Goal: Information Seeking & Learning: Learn about a topic

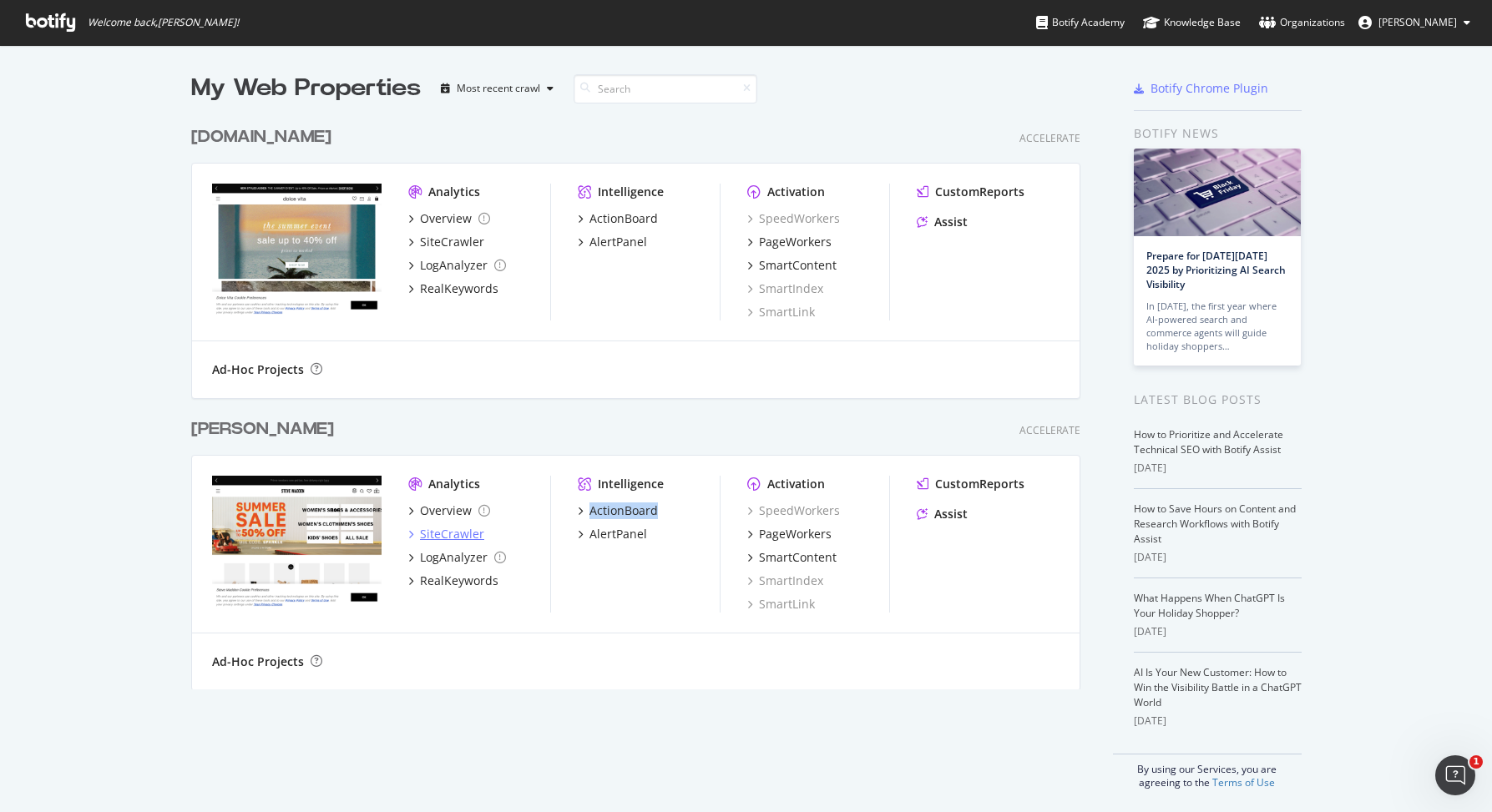
click at [440, 527] on div "SiteCrawler" at bounding box center [452, 533] width 64 height 17
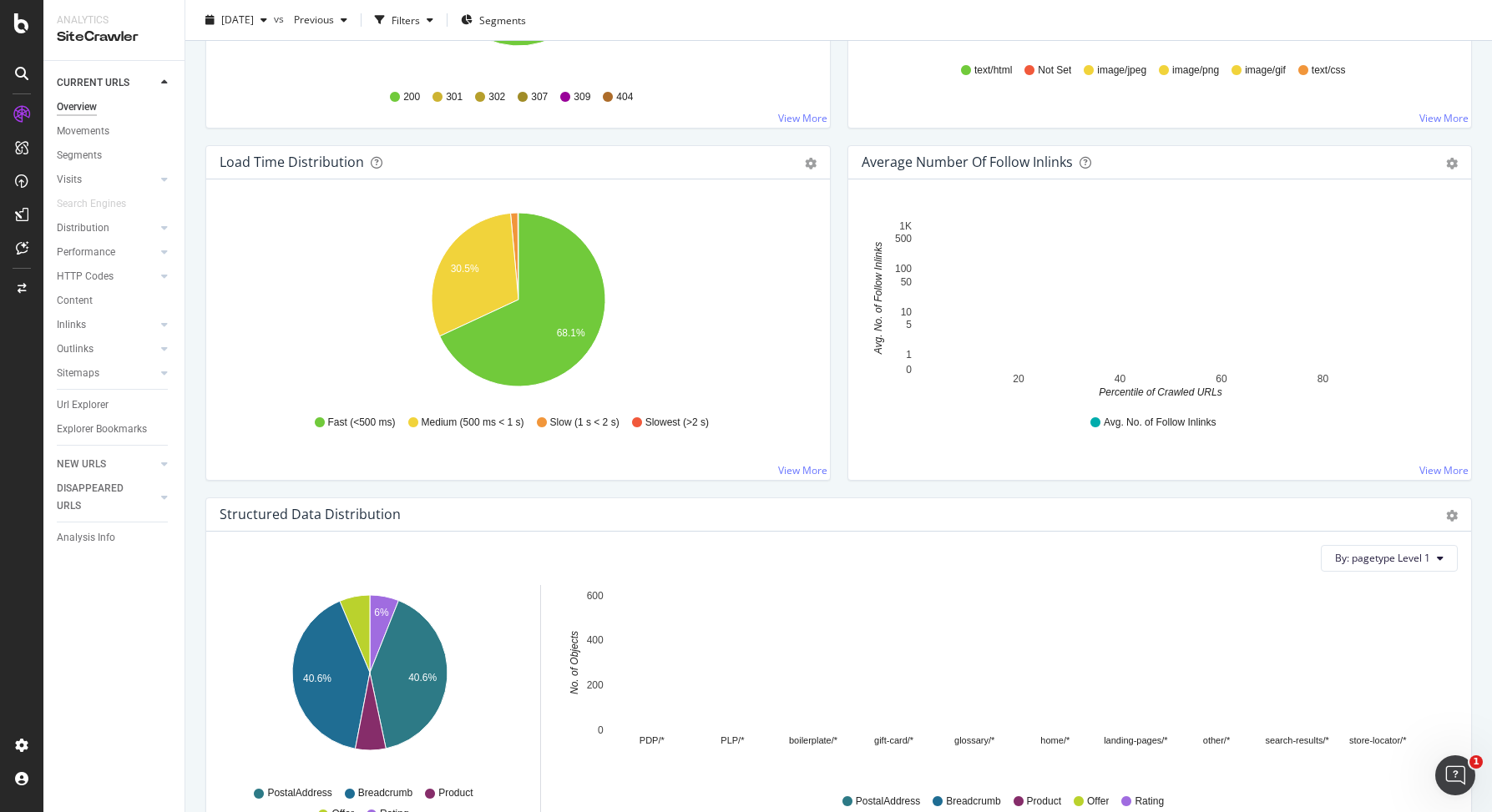
scroll to position [1162, 0]
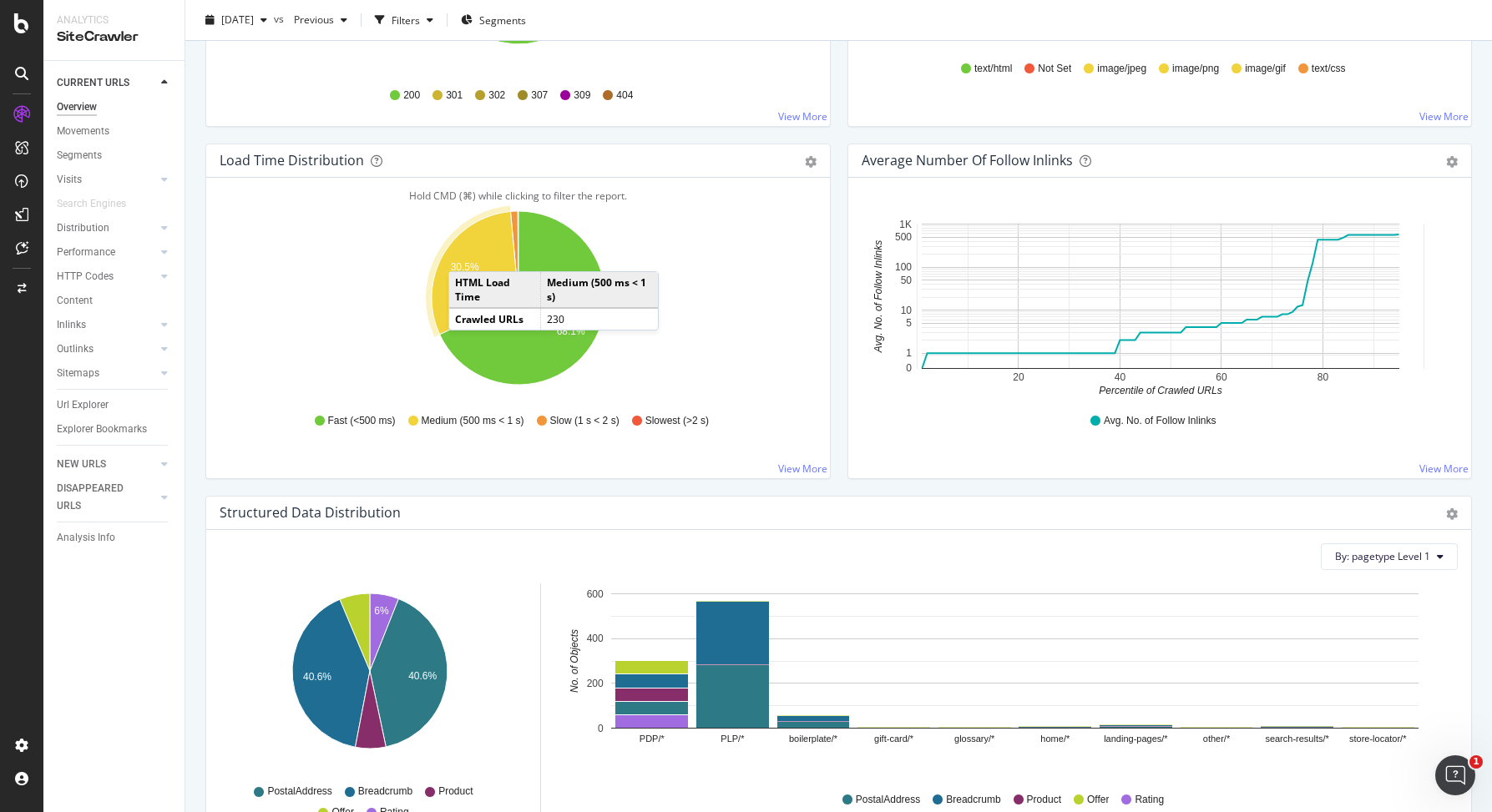
click at [467, 256] on icon "A chart." at bounding box center [475, 273] width 87 height 123
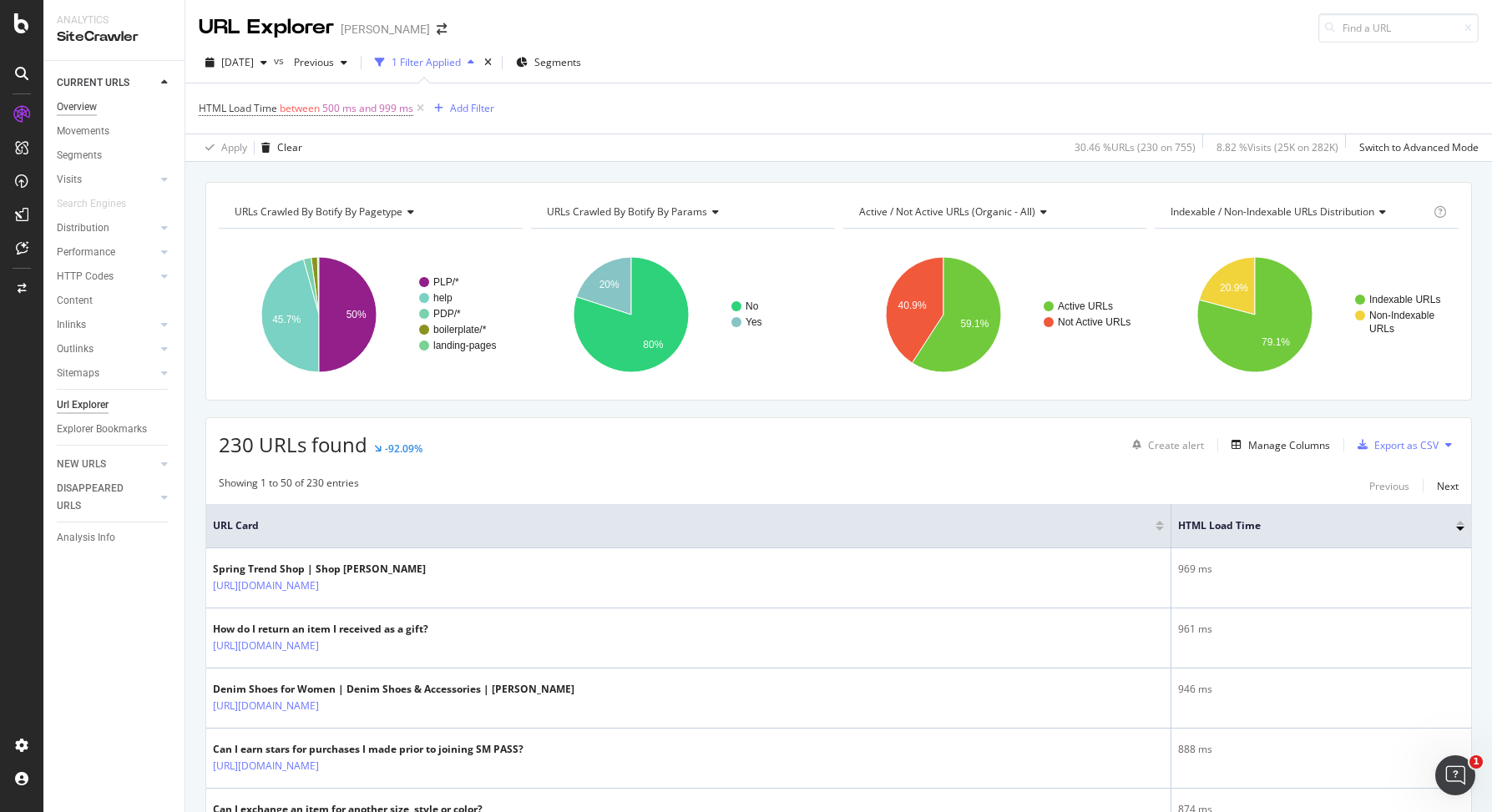
click at [91, 112] on div "Overview" at bounding box center [77, 107] width 40 height 18
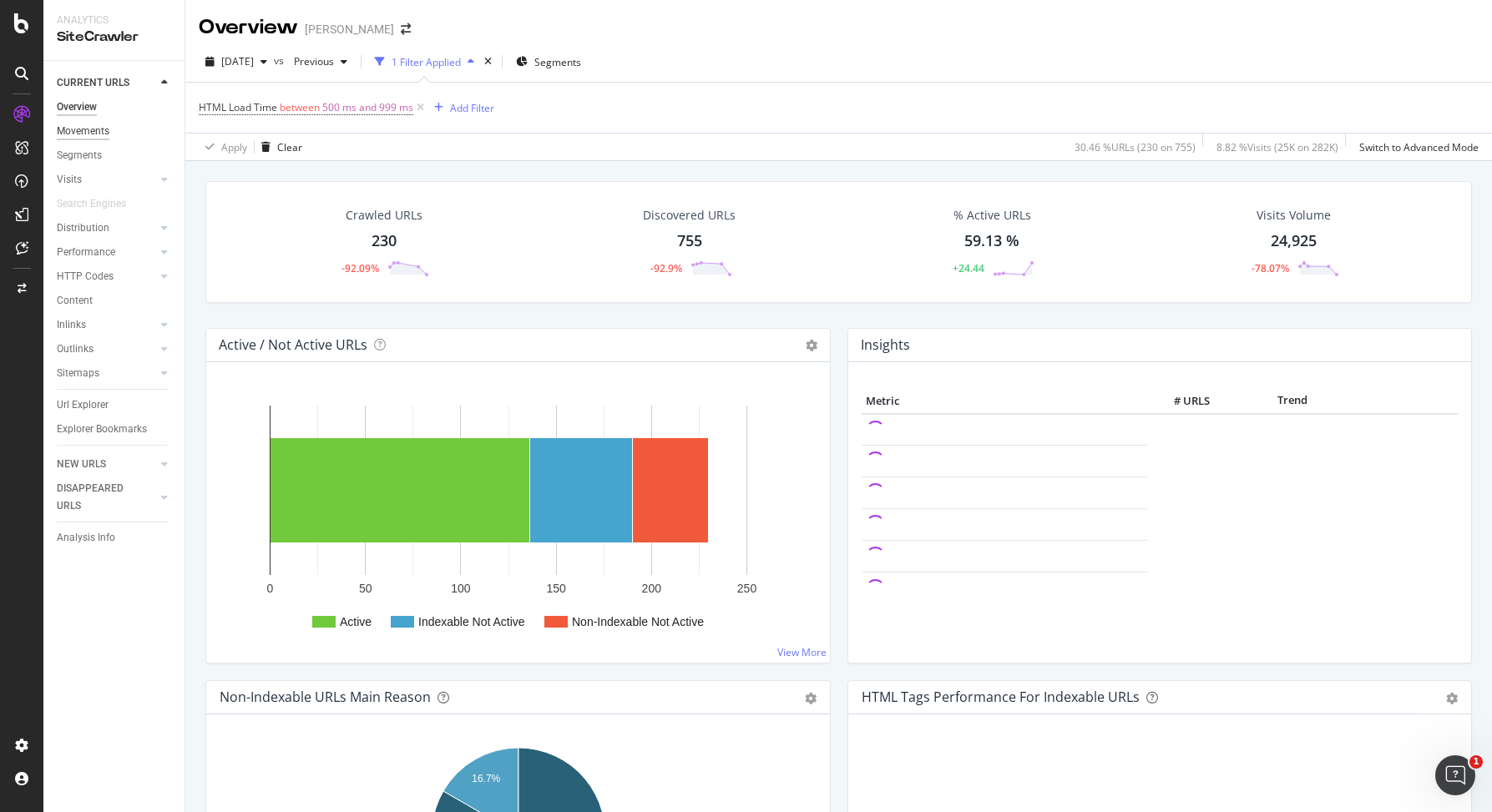
click at [87, 131] on div "Movements" at bounding box center [83, 132] width 52 height 18
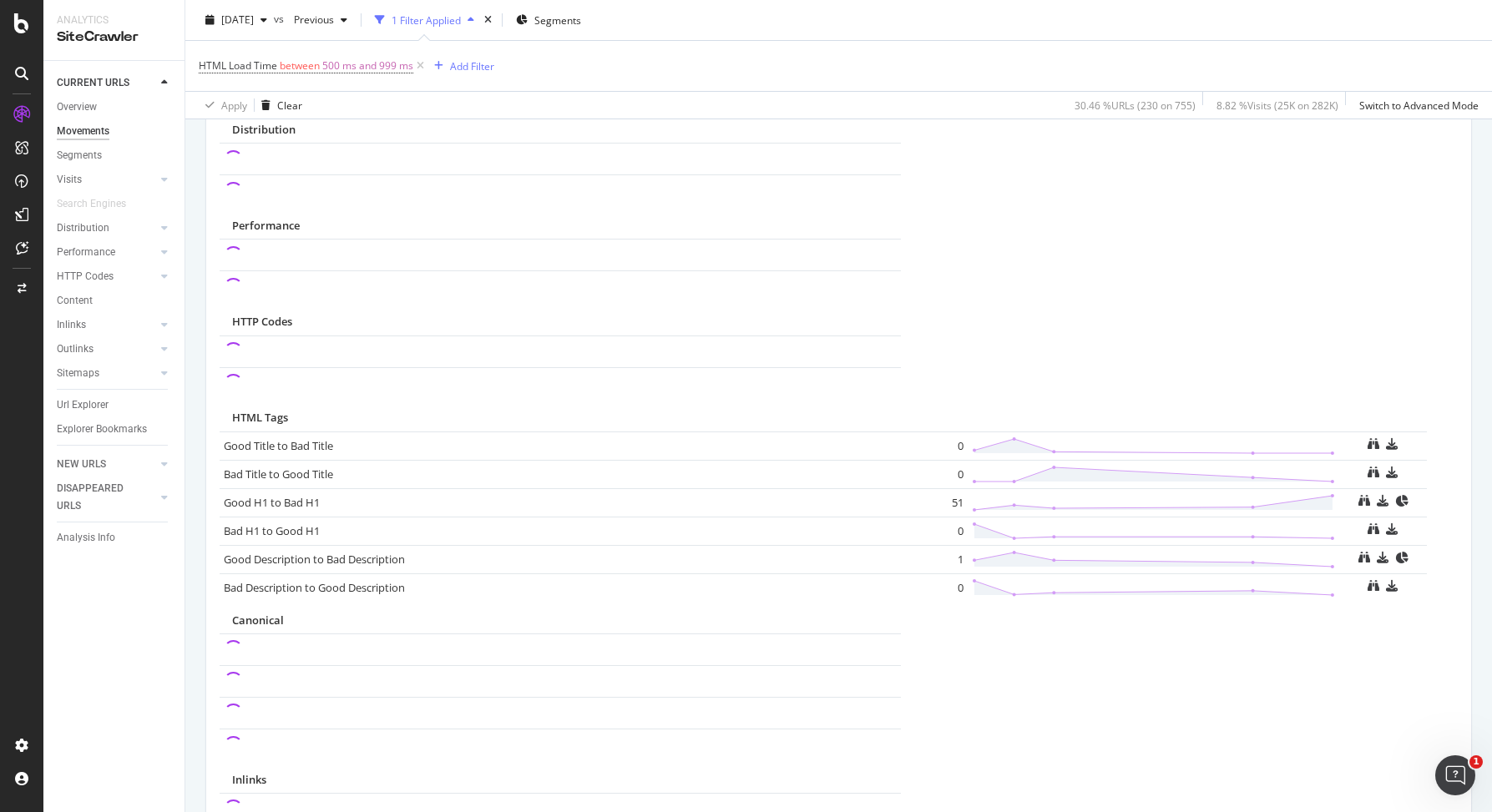
scroll to position [863, 0]
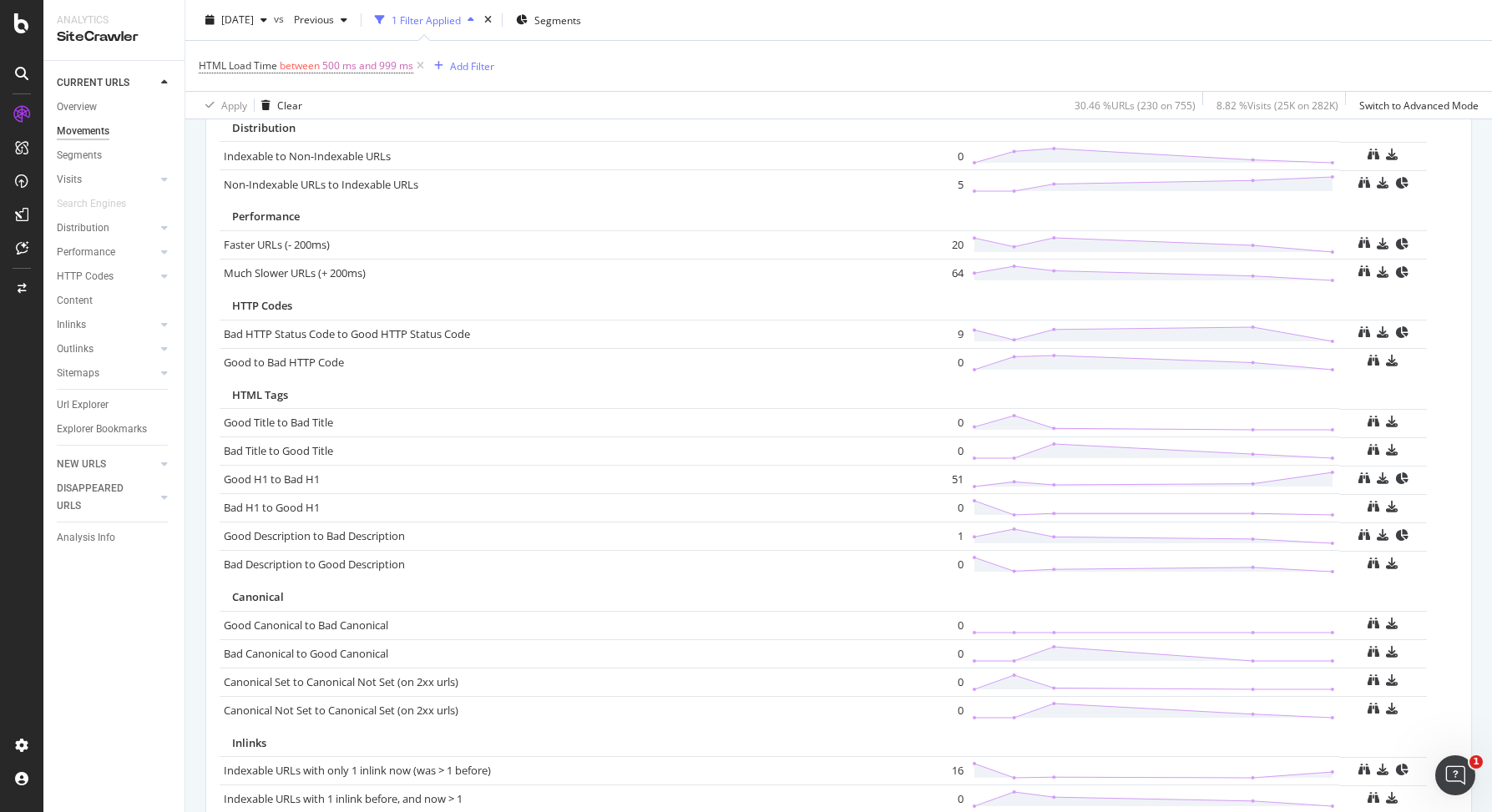
click at [70, 189] on div "Visits" at bounding box center [121, 179] width 128 height 25
click at [74, 176] on div "Visits" at bounding box center [69, 180] width 25 height 18
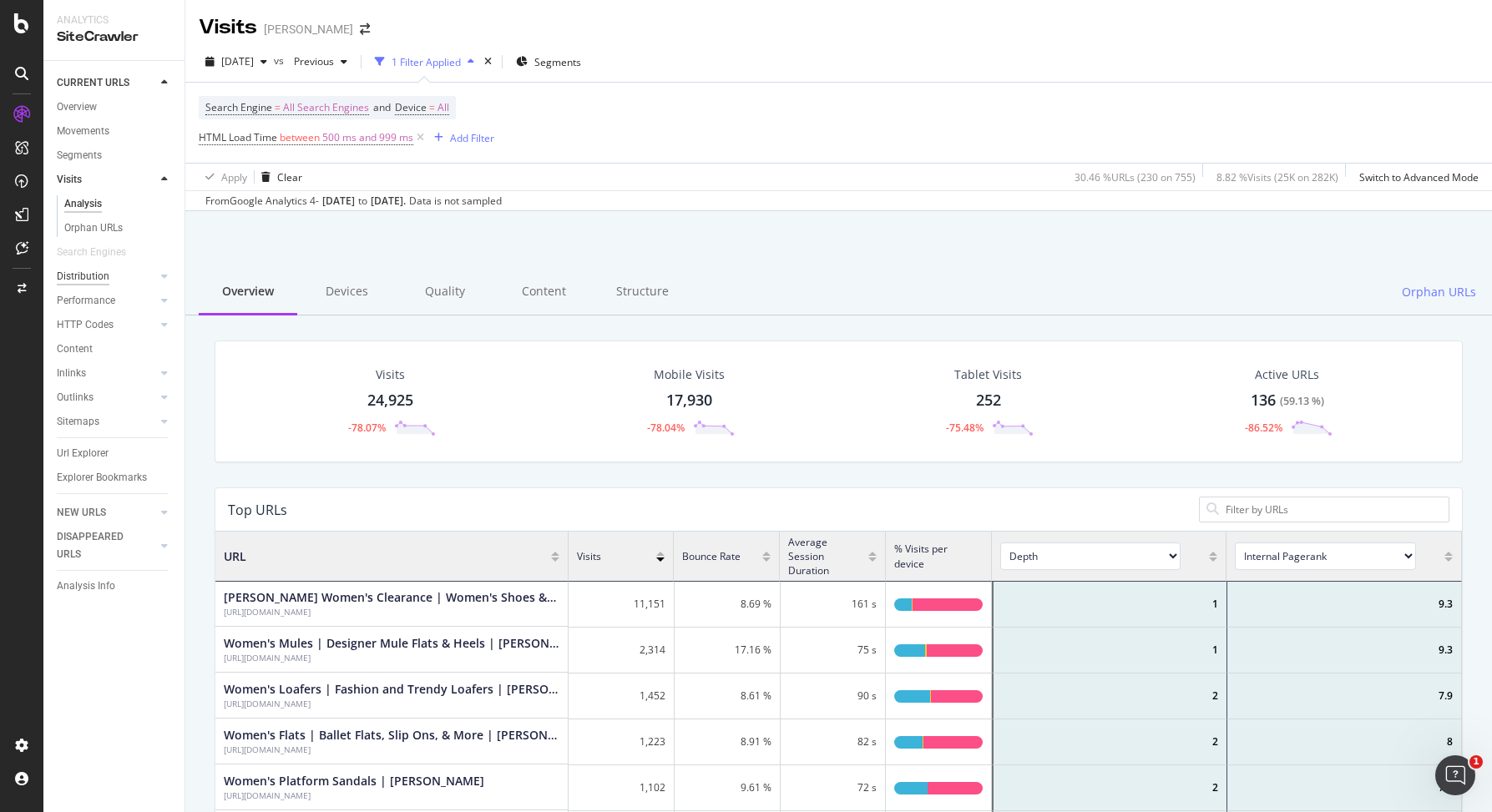
click at [98, 278] on div "Distribution" at bounding box center [83, 277] width 52 height 18
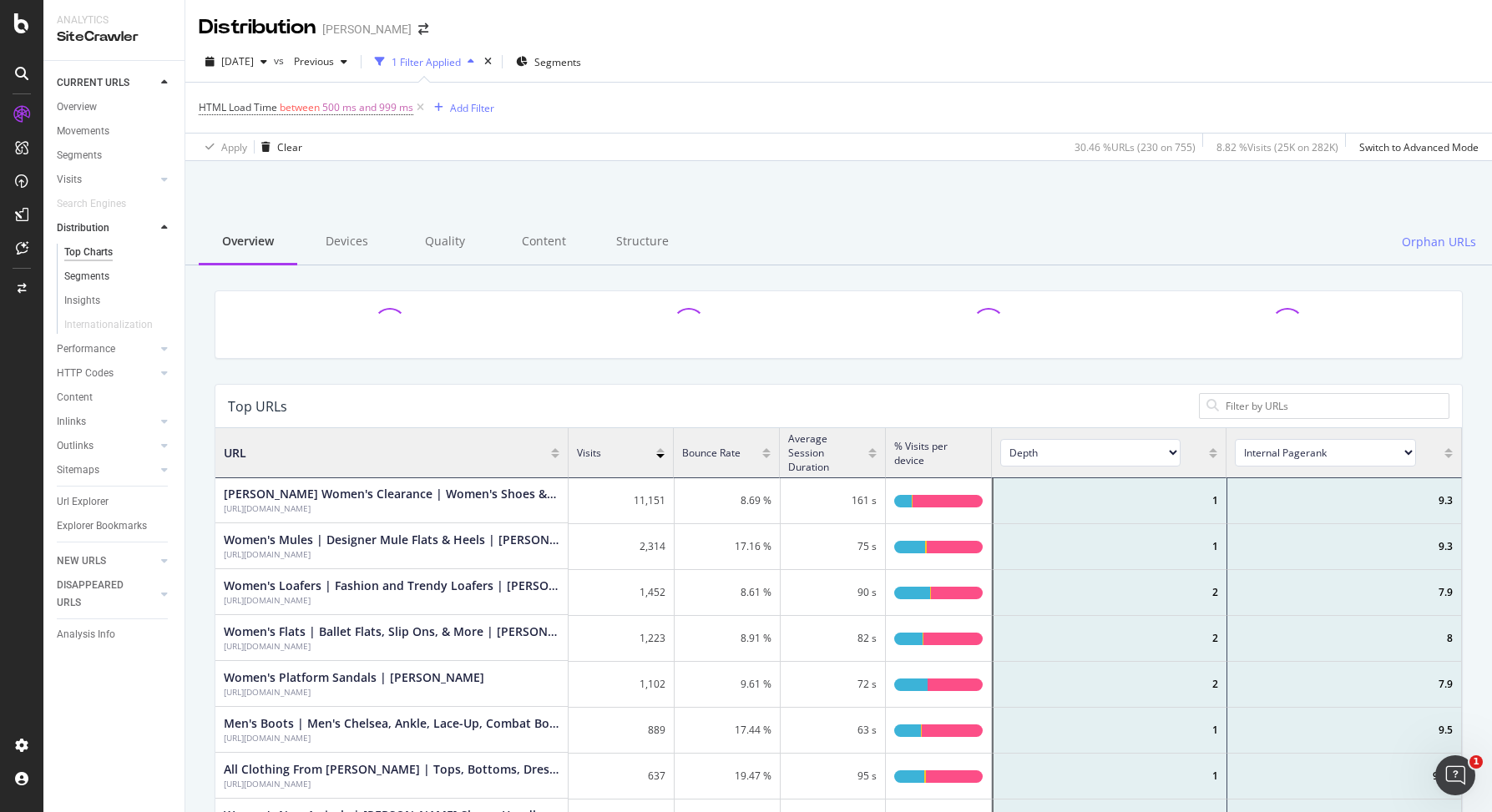
click at [164, 280] on div at bounding box center [164, 276] width 17 height 17
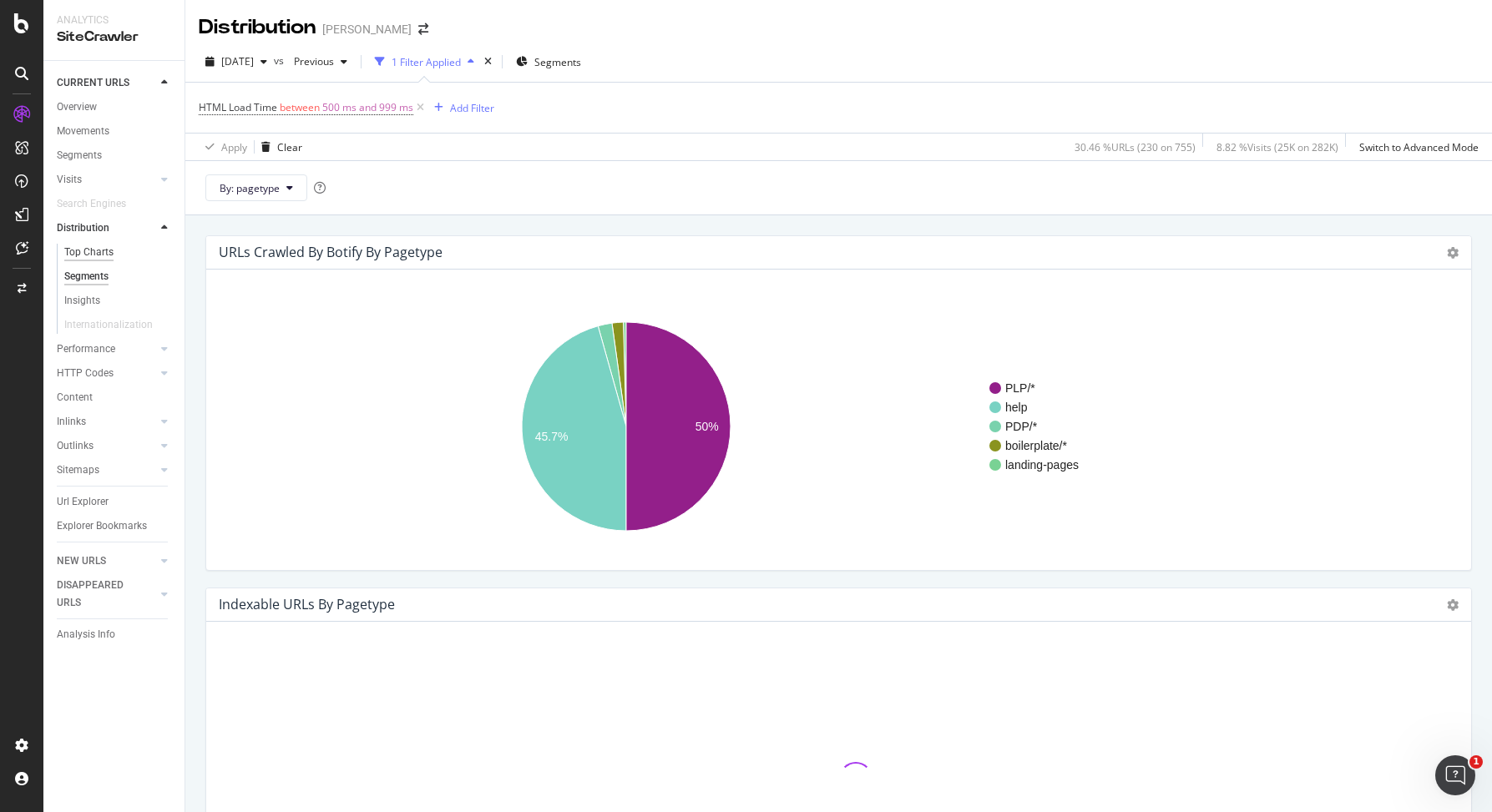
click at [104, 256] on div "Top Charts" at bounding box center [89, 253] width 49 height 18
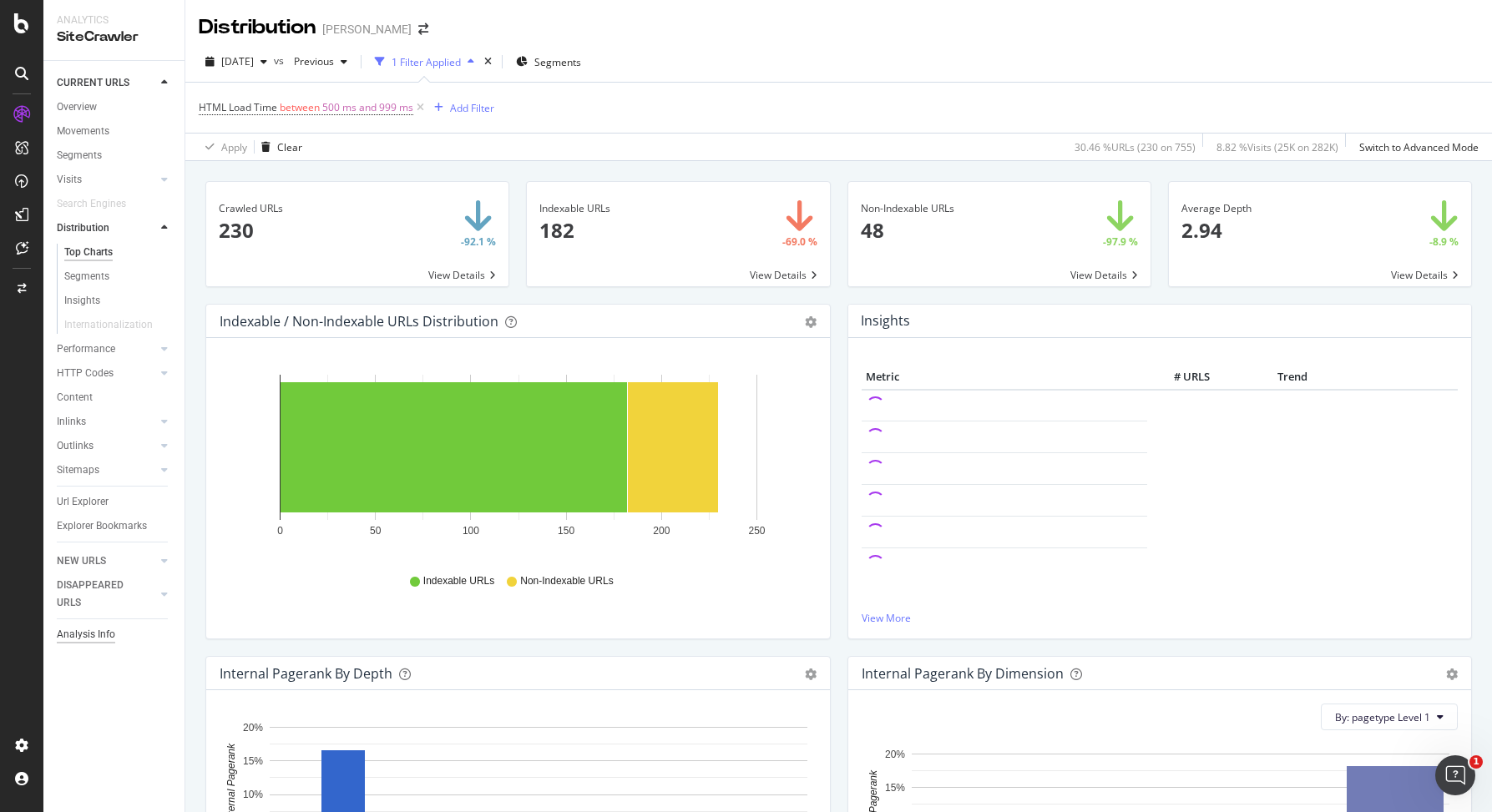
click at [91, 630] on div "Analysis Info" at bounding box center [86, 635] width 58 height 18
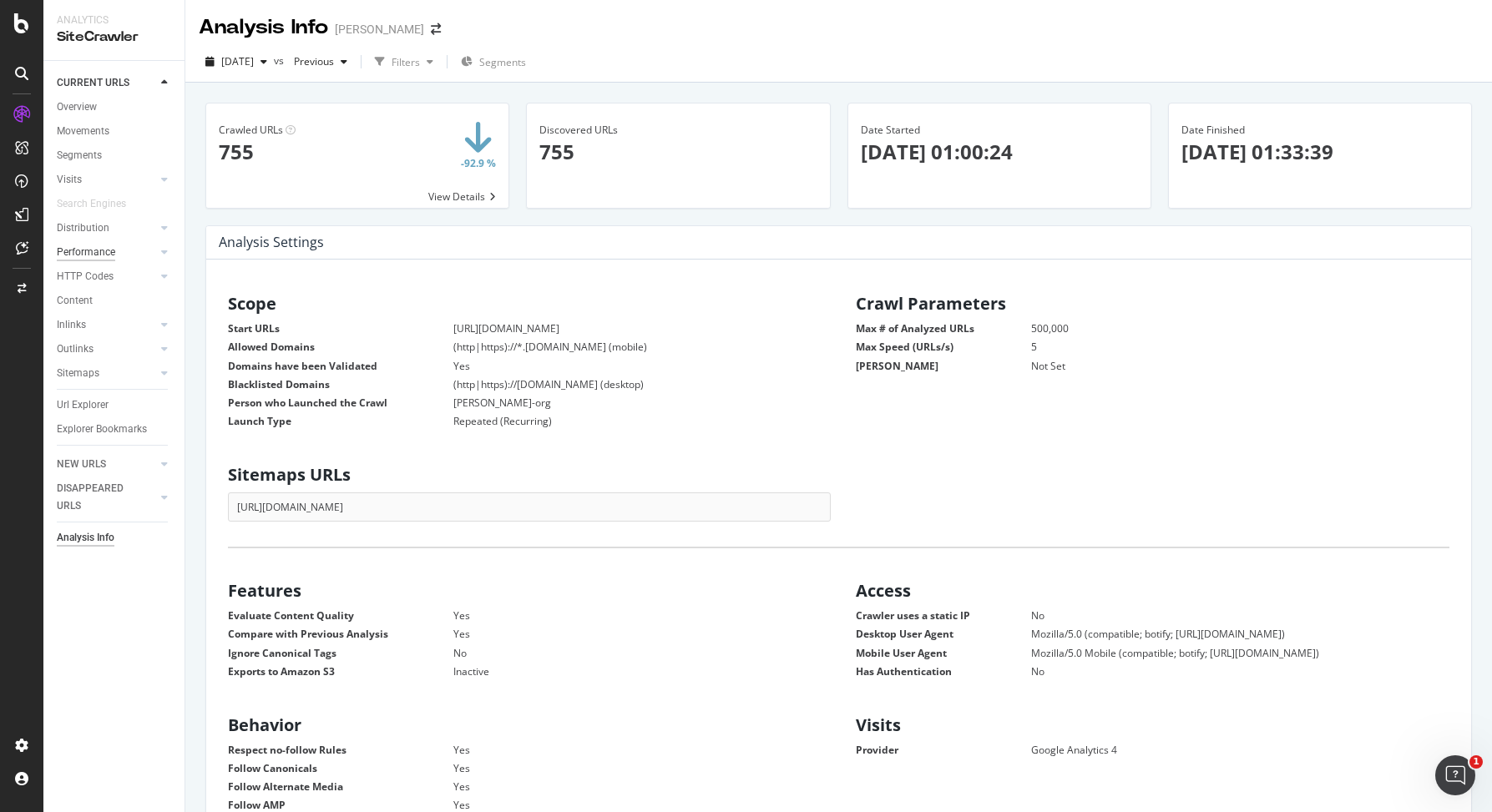
click at [105, 256] on div "Performance" at bounding box center [86, 253] width 58 height 18
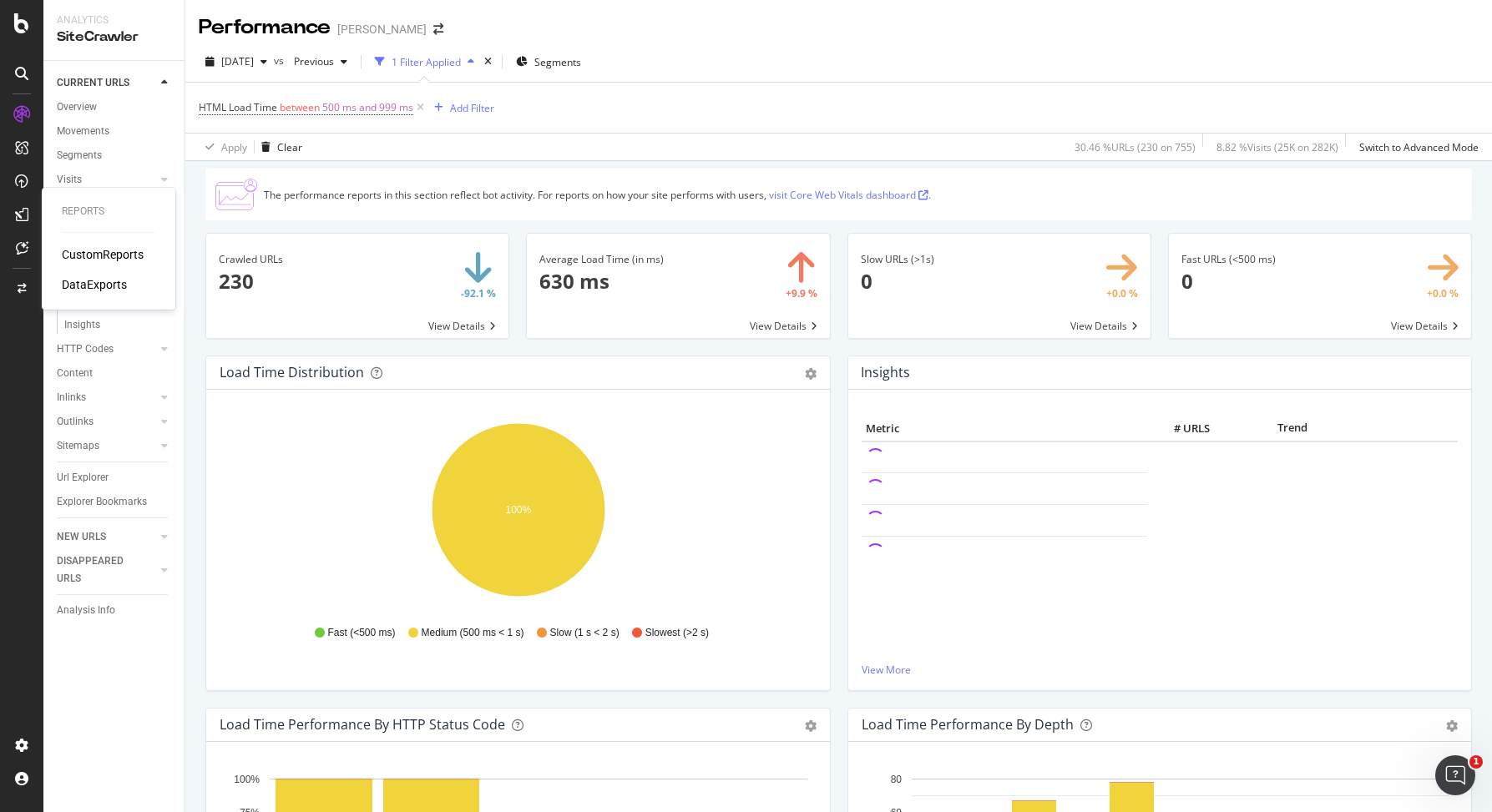
click at [33, 213] on div at bounding box center [21, 214] width 27 height 27
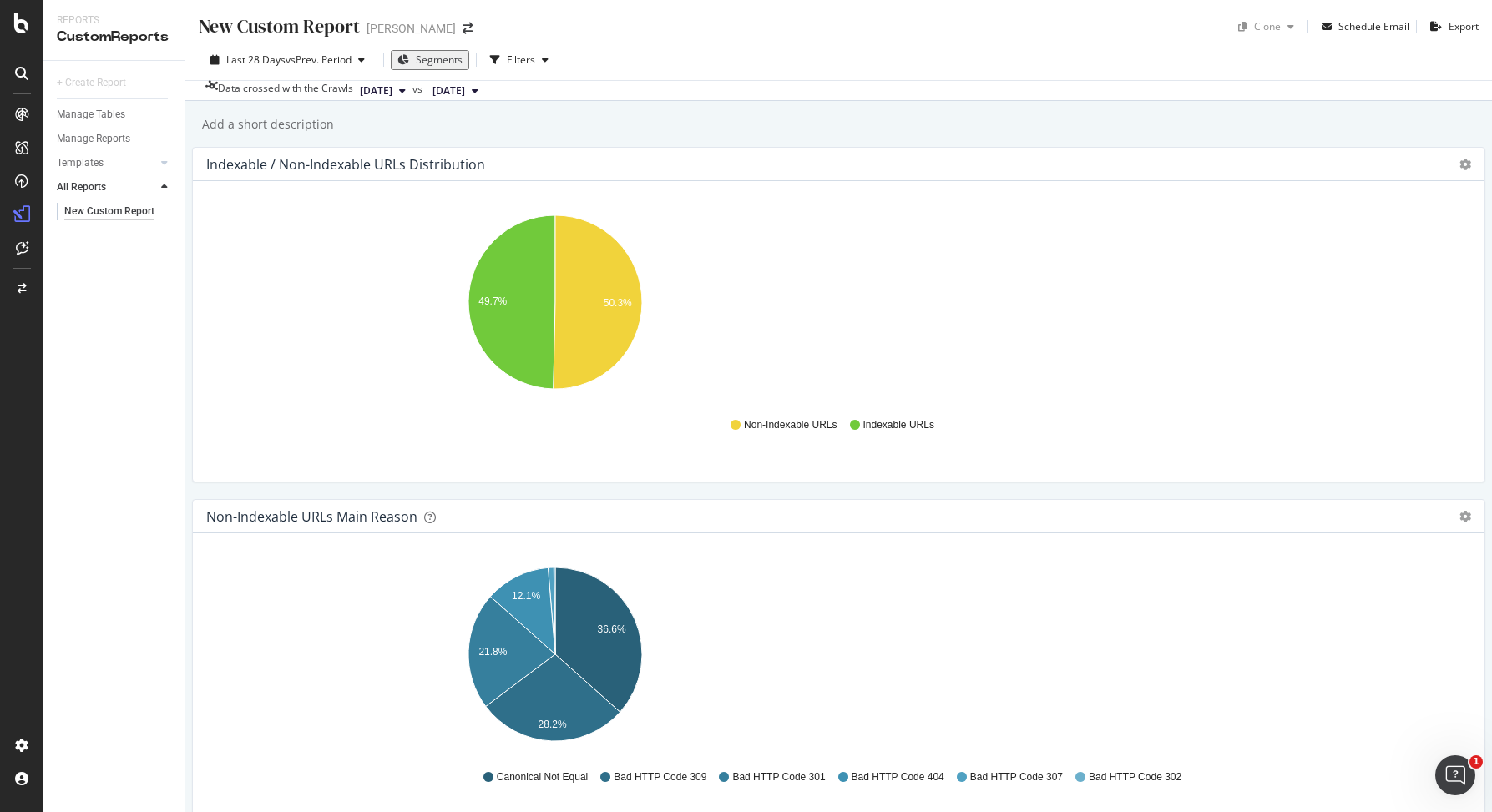
click at [138, 212] on div "New Custom Report" at bounding box center [109, 212] width 91 height 18
click at [113, 140] on div "Manage Reports" at bounding box center [94, 139] width 74 height 18
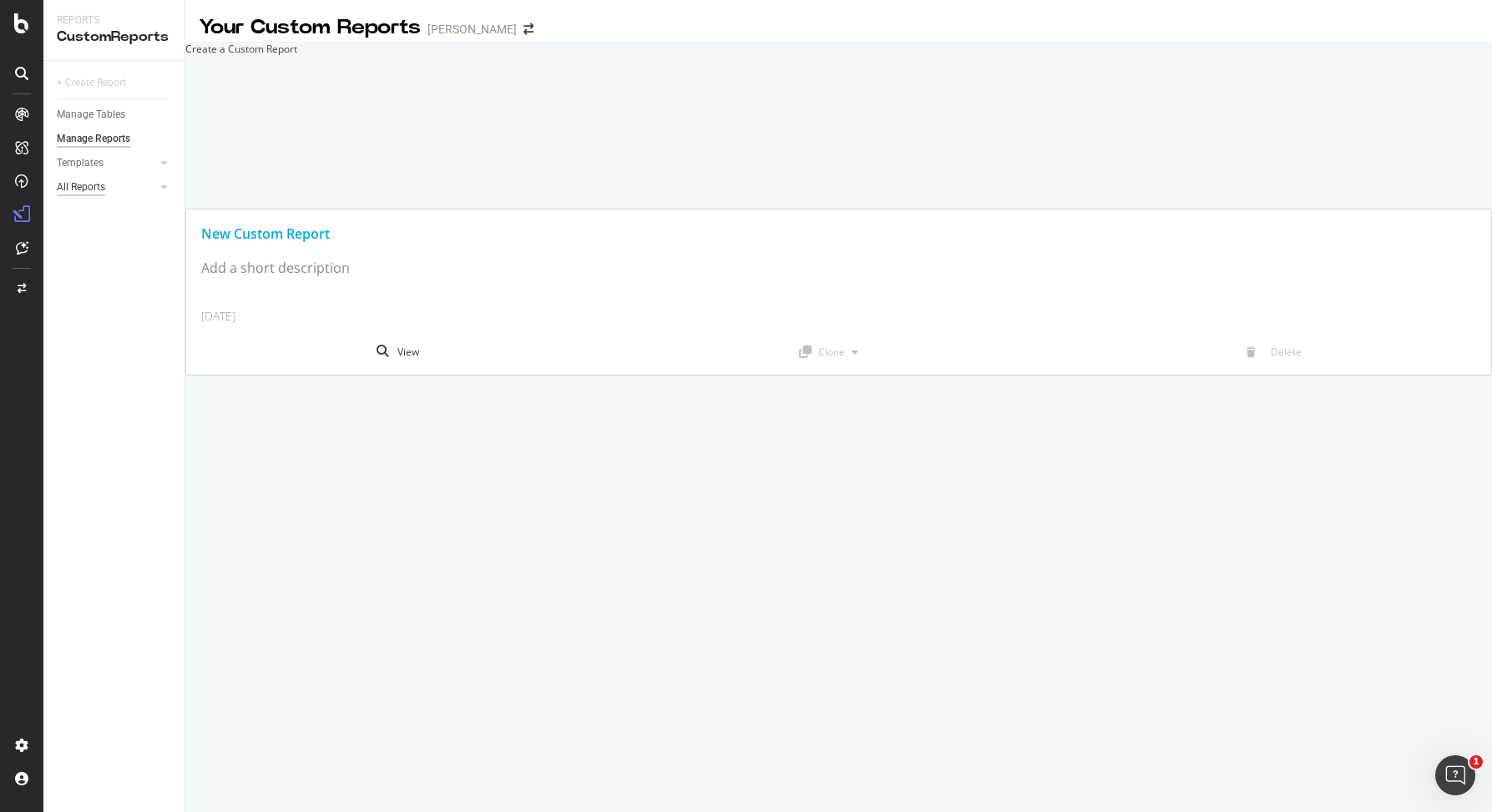
click at [91, 187] on div "All Reports" at bounding box center [81, 187] width 48 height 18
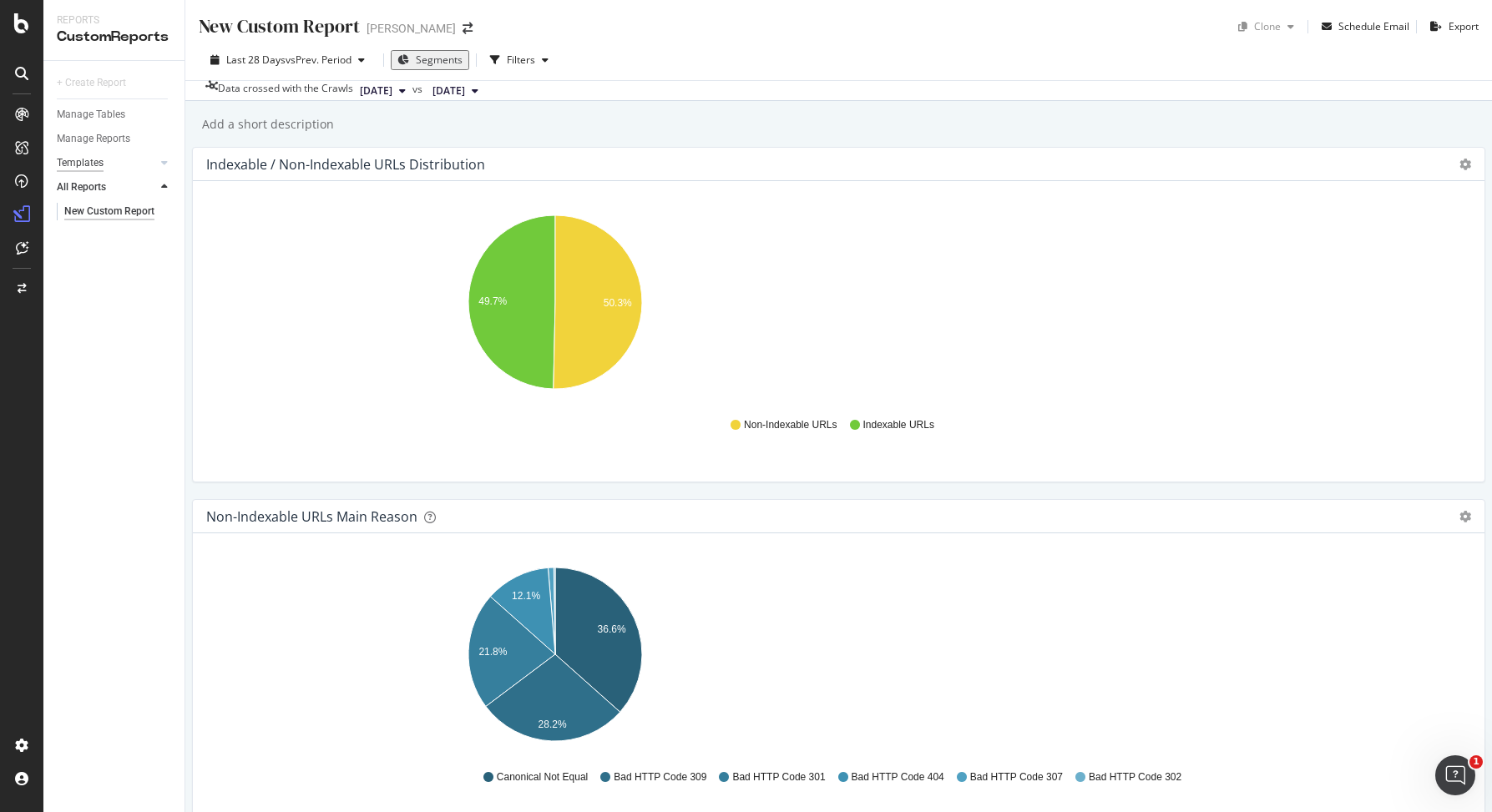
click at [94, 164] on div "Templates" at bounding box center [80, 163] width 46 height 18
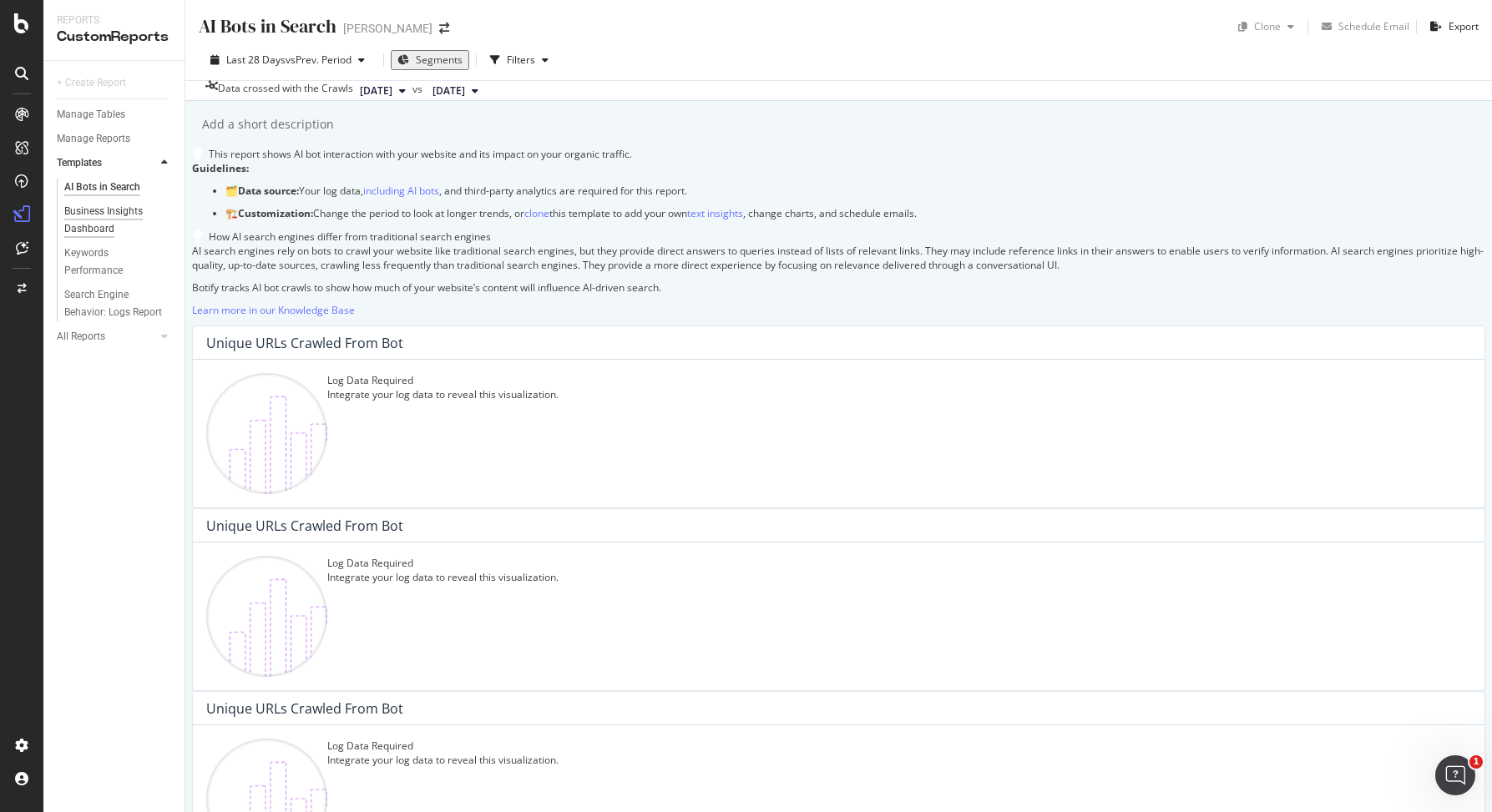
click at [97, 221] on div "Business Insights Dashboard" at bounding box center [112, 220] width 97 height 35
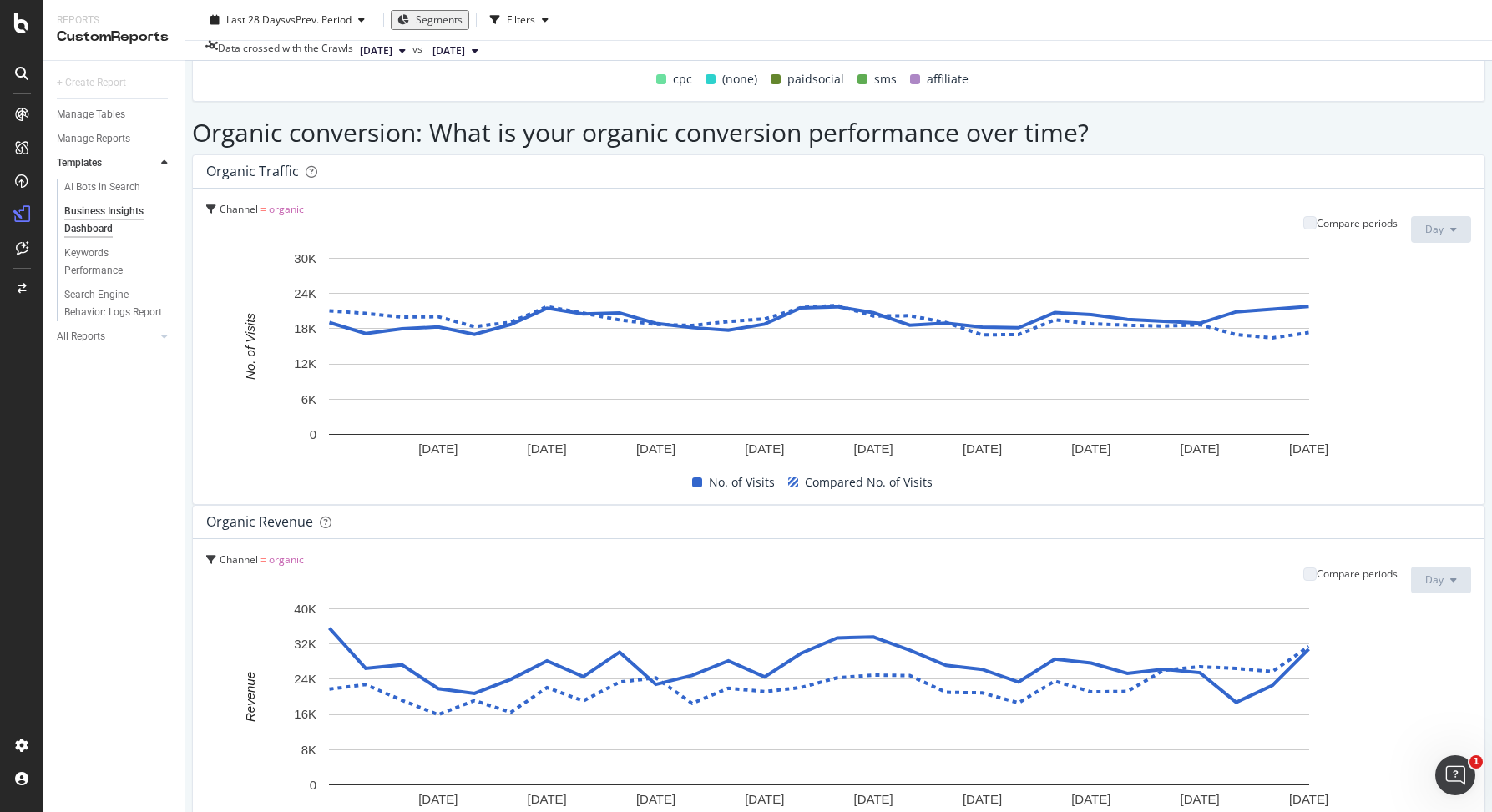
scroll to position [1683, 0]
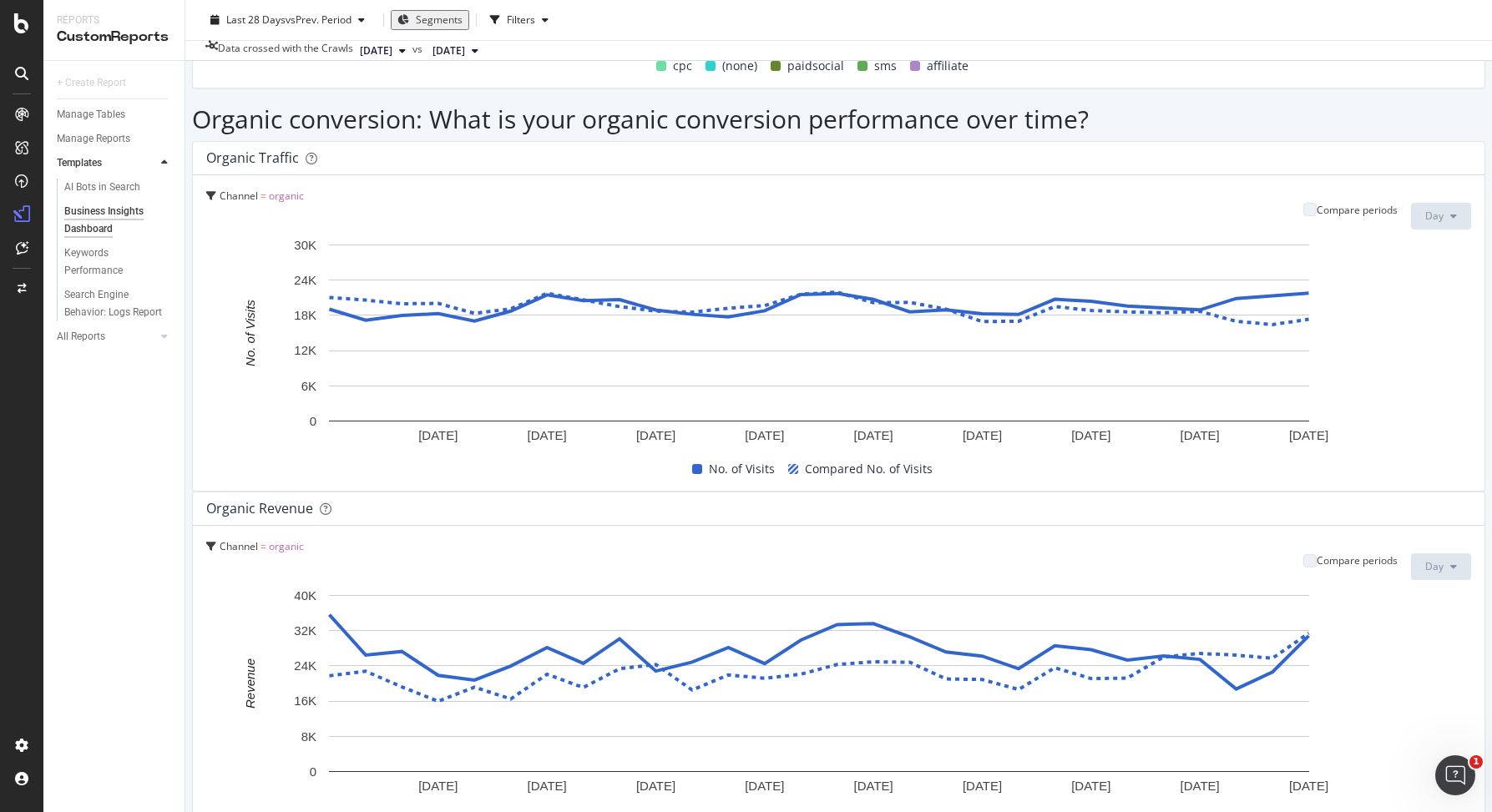
click at [258, 539] on span "Channel" at bounding box center [238, 546] width 38 height 14
click at [293, 571] on span "organic" at bounding box center [285, 578] width 35 height 14
click at [304, 539] on span "organic" at bounding box center [287, 546] width 35 height 14
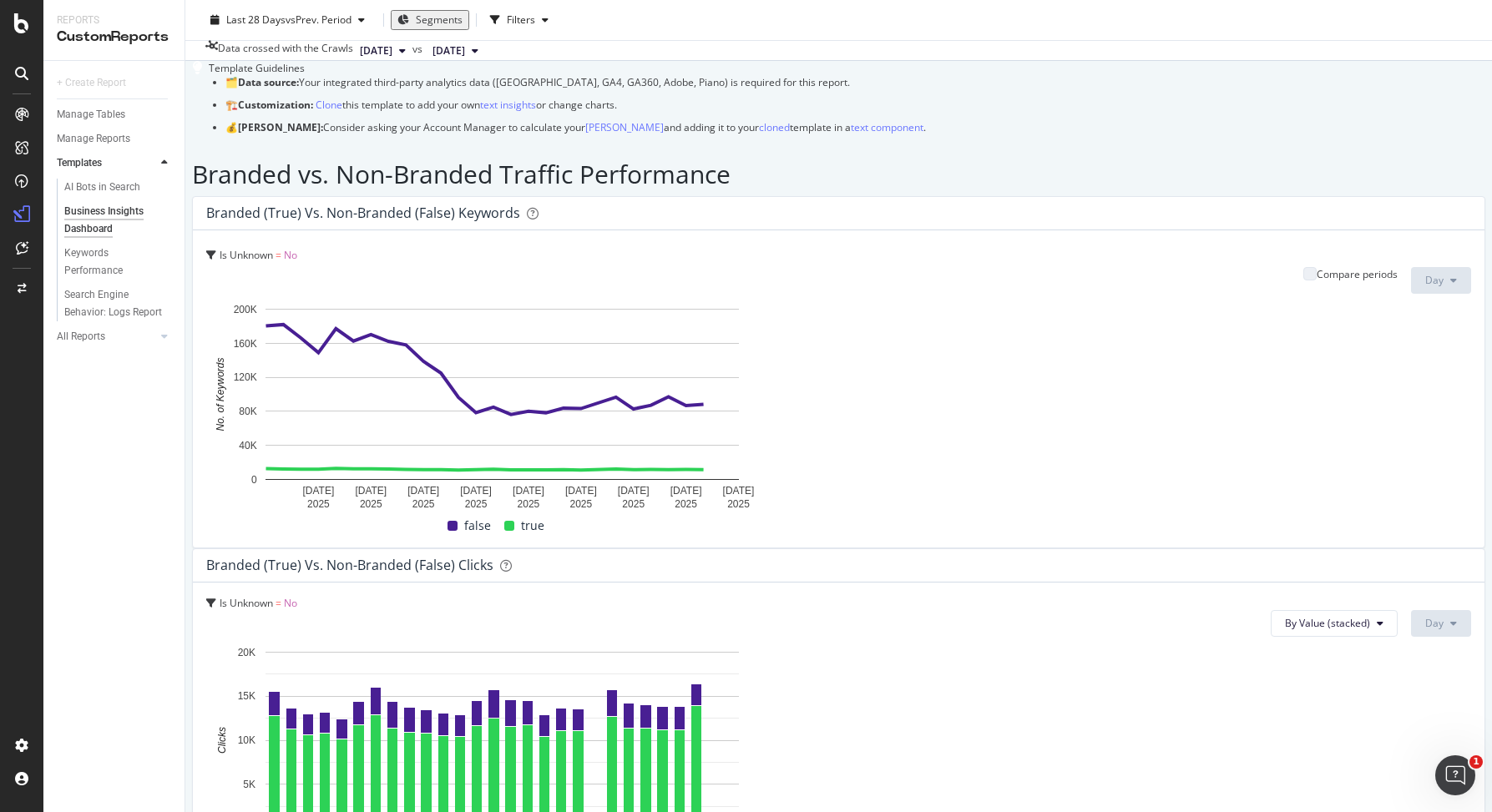
scroll to position [0, 0]
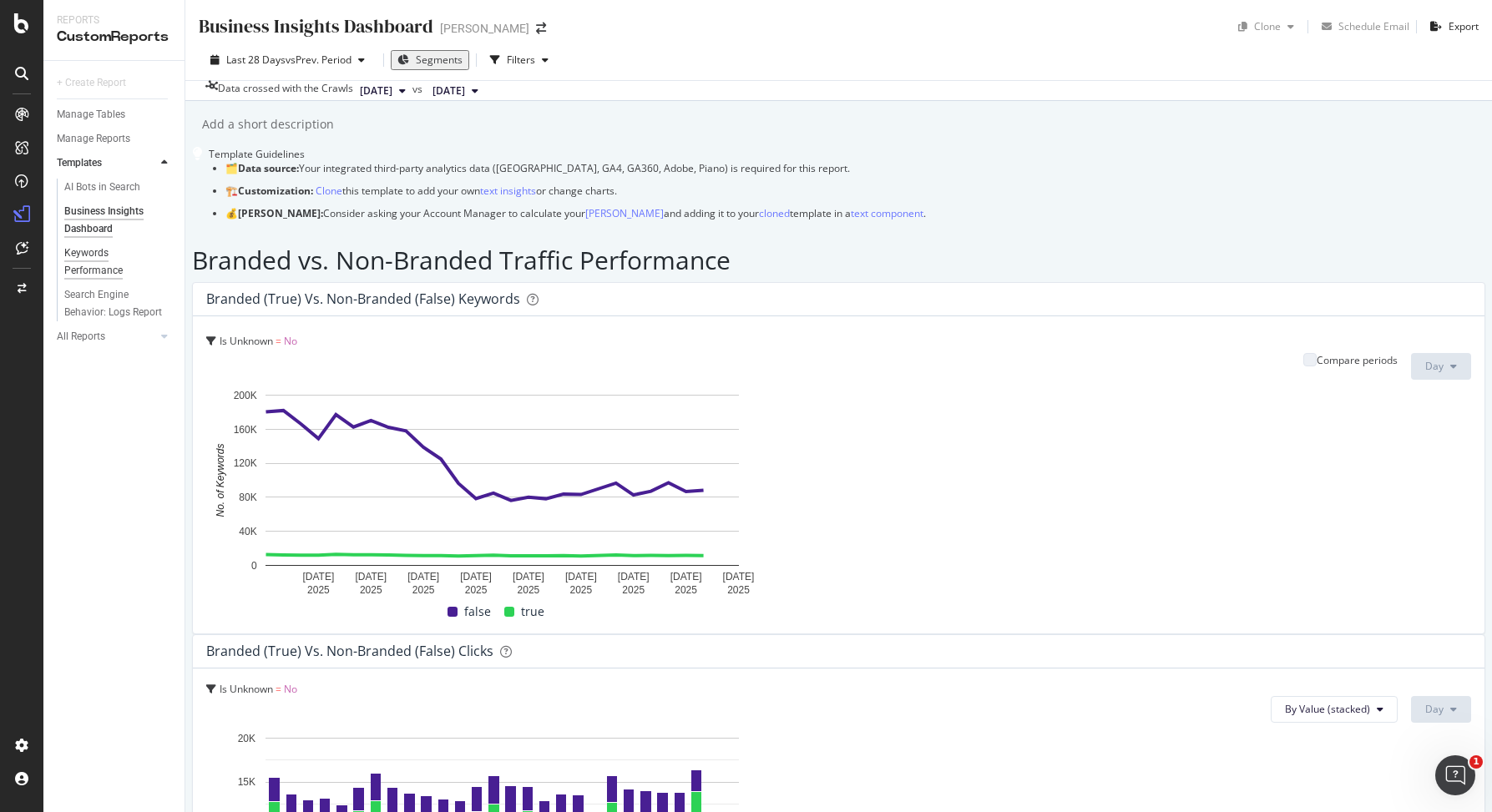
click at [88, 255] on div "Keywords Performance" at bounding box center [110, 262] width 94 height 35
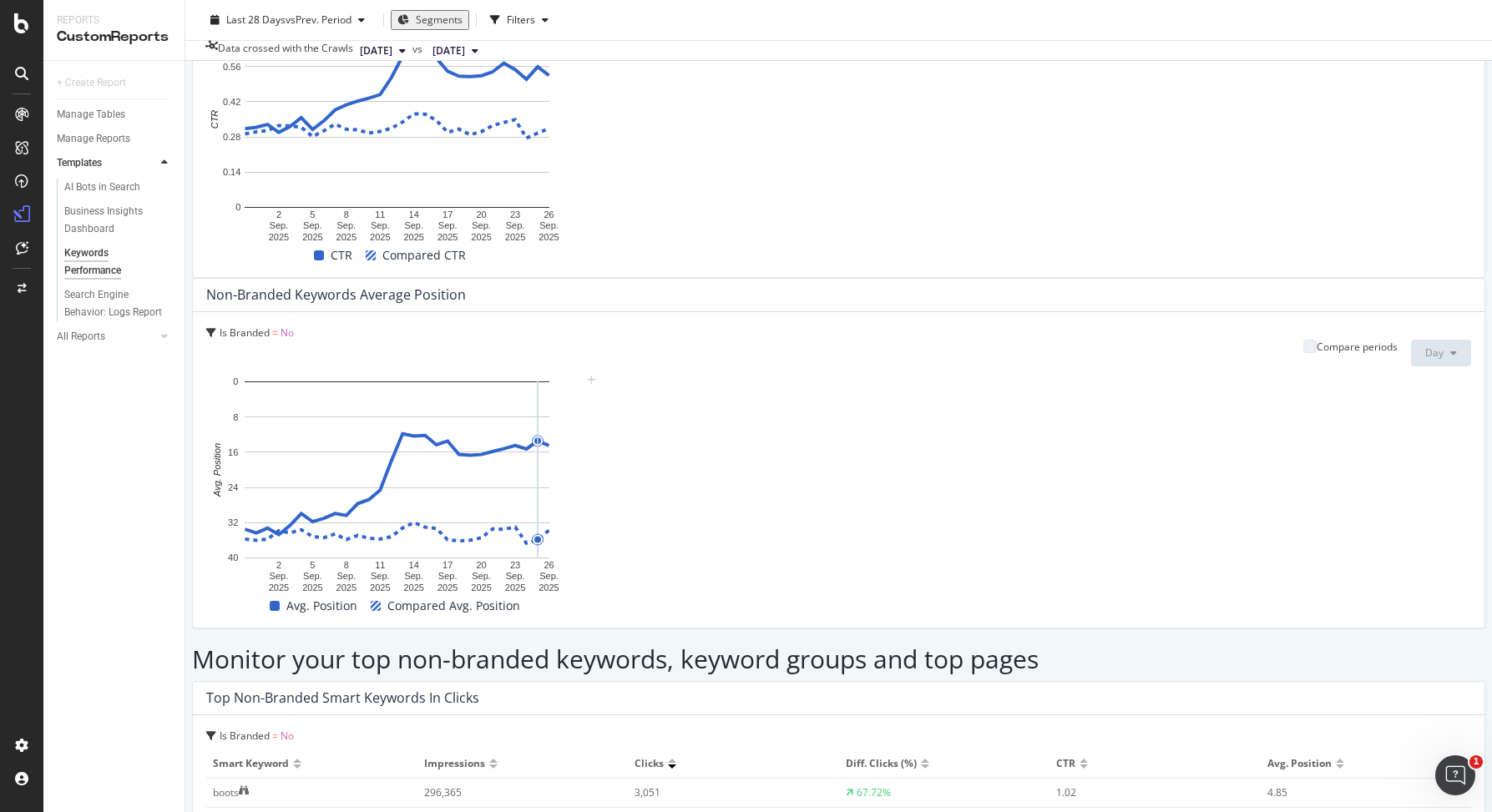
scroll to position [1470, 0]
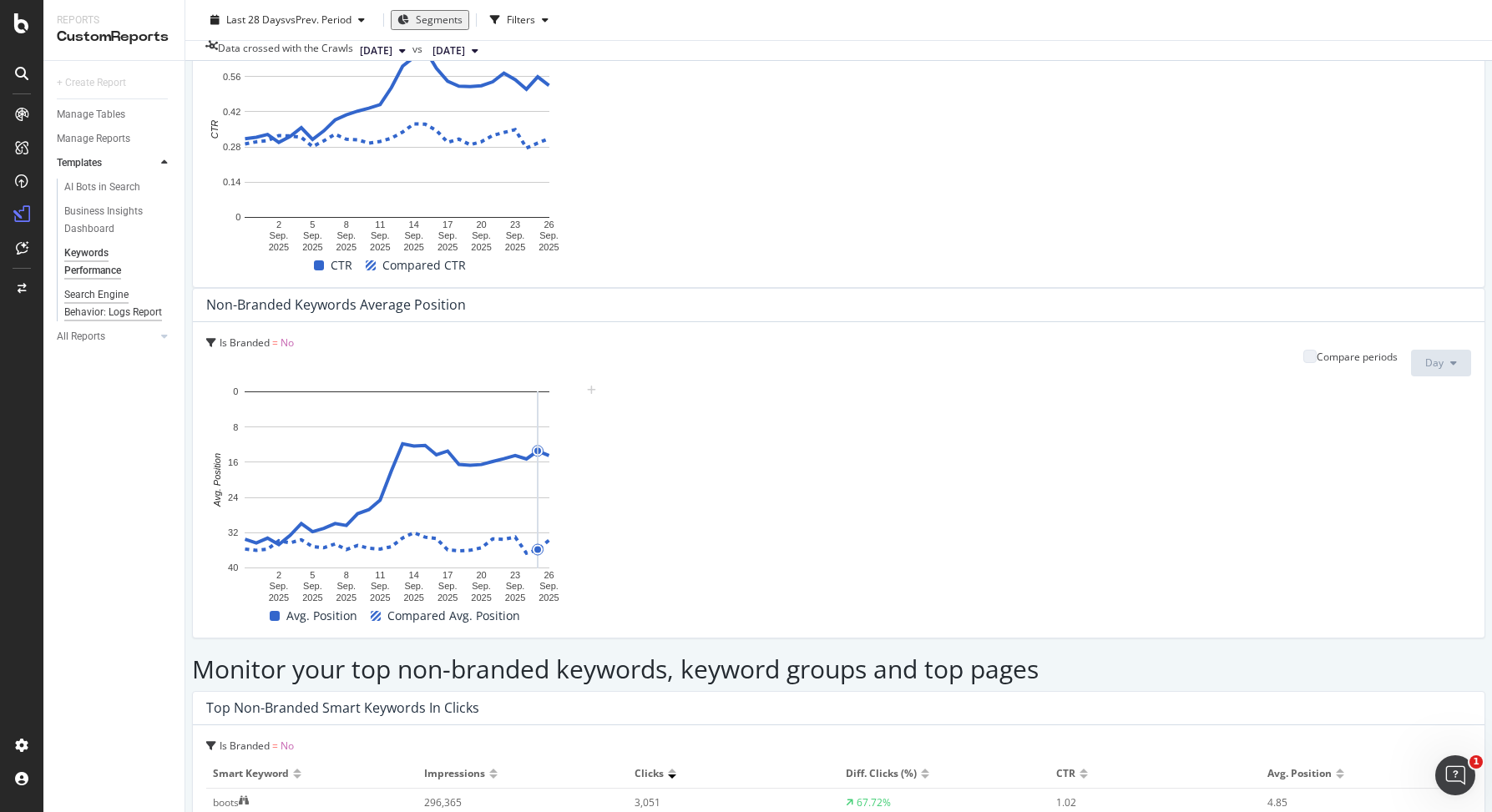
click at [116, 299] on div "Search Engine Behavior: Logs Report" at bounding box center [113, 304] width 98 height 35
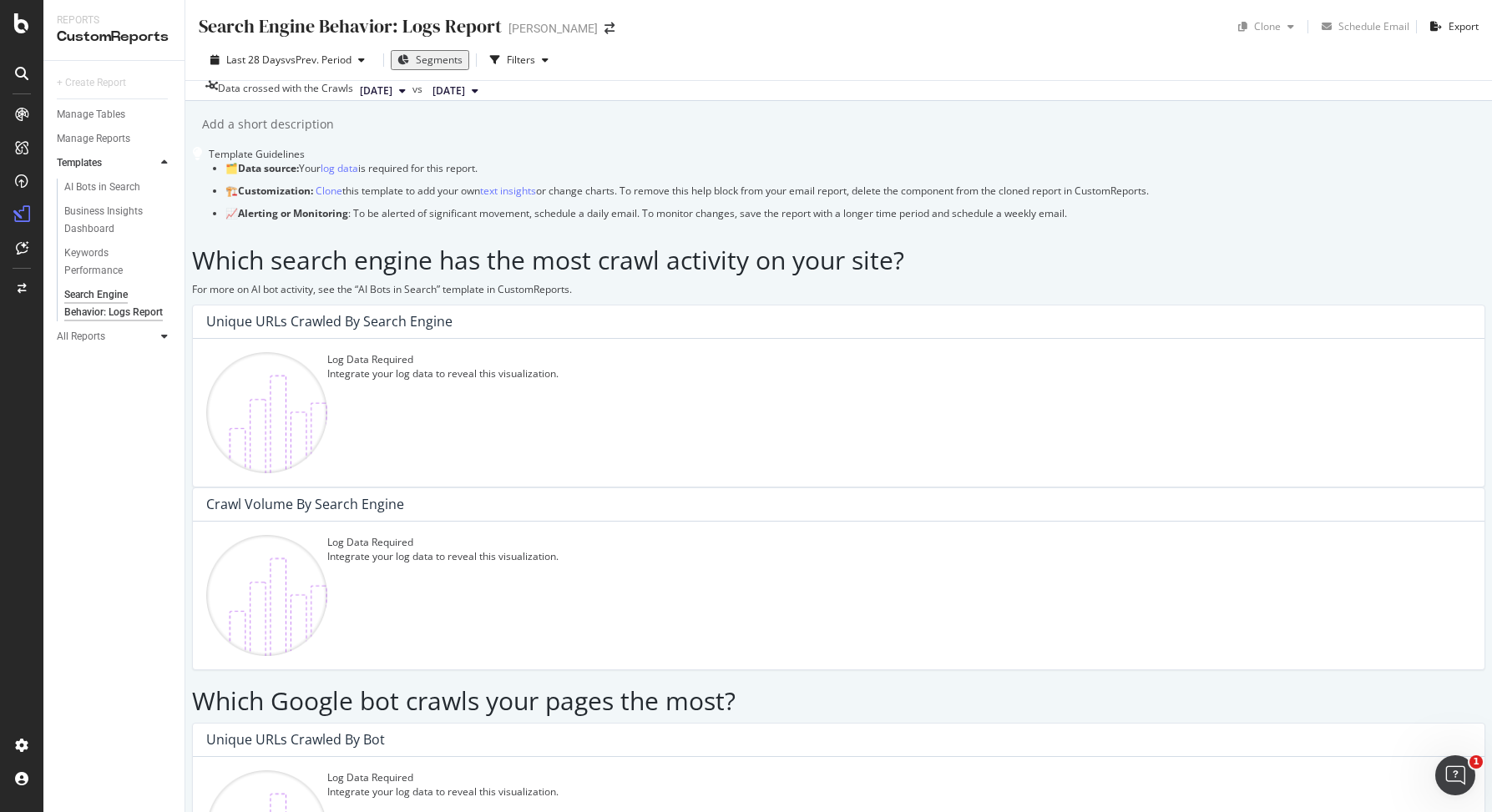
click at [166, 342] on icon at bounding box center [164, 337] width 7 height 10
click at [164, 163] on icon at bounding box center [164, 162] width 7 height 10
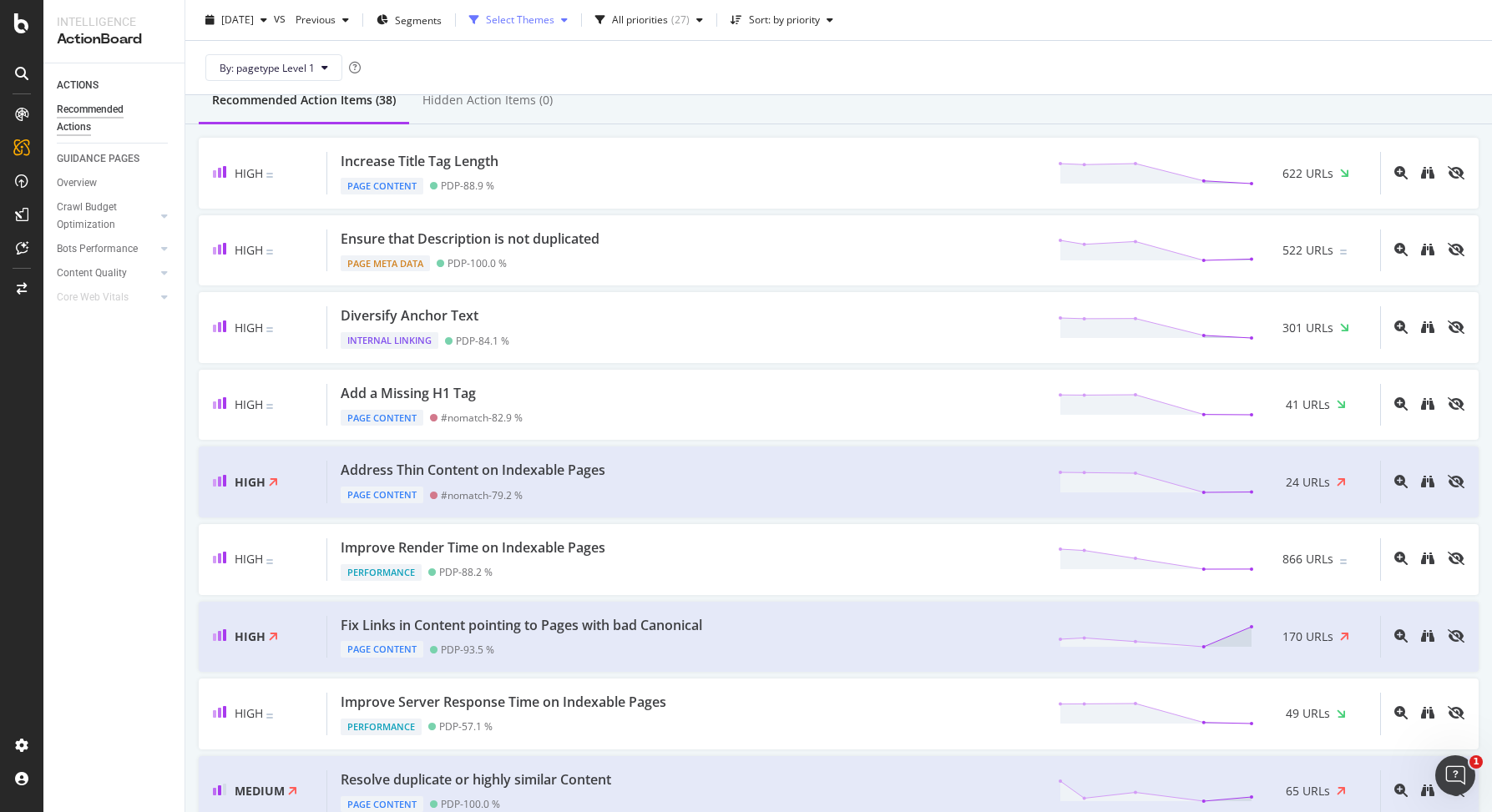
scroll to position [159, 0]
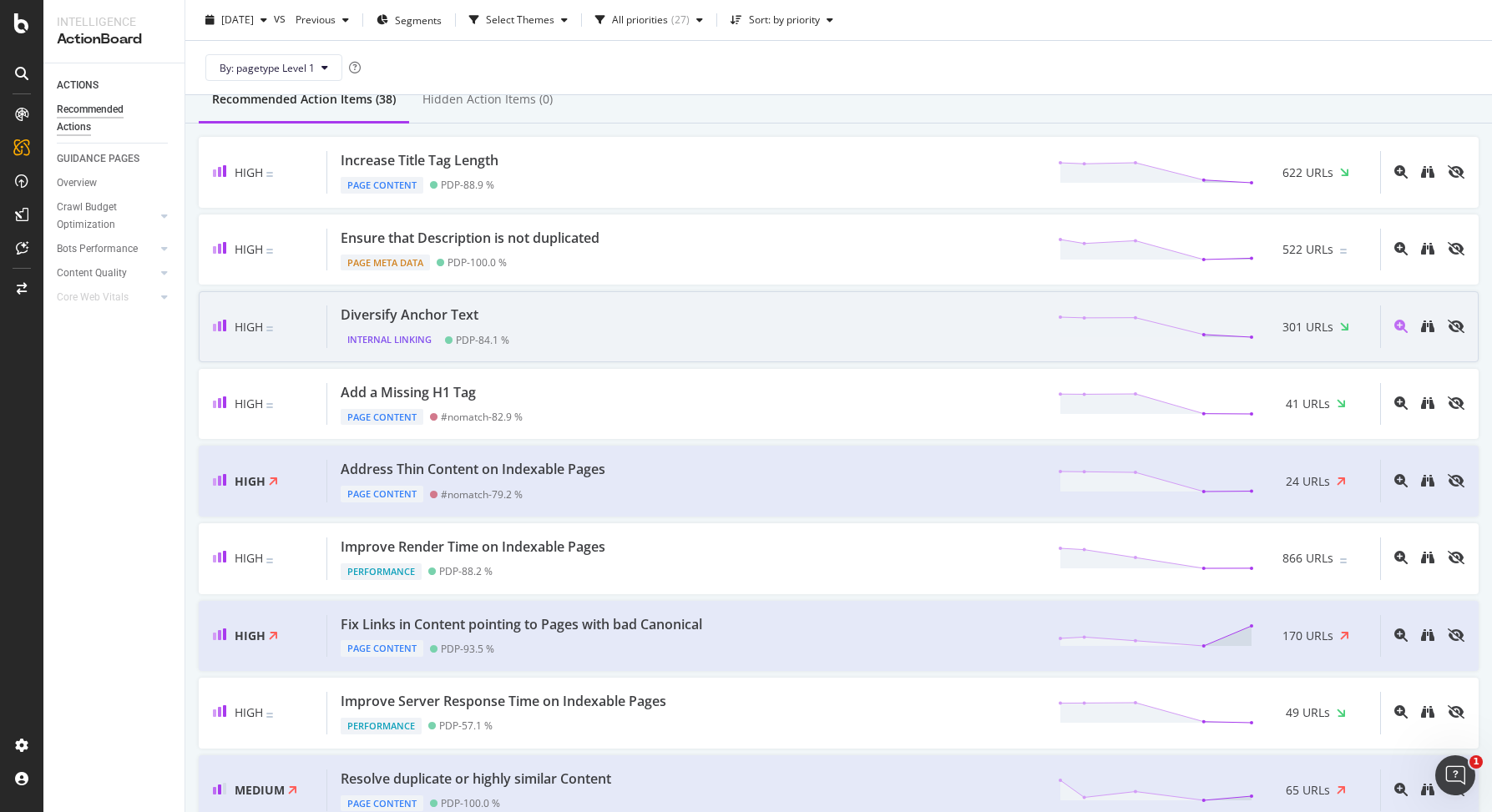
click at [585, 320] on div "Diversify Anchor Text Internal Linking PDP - 84.1 % 301 URLs" at bounding box center [853, 326] width 1053 height 42
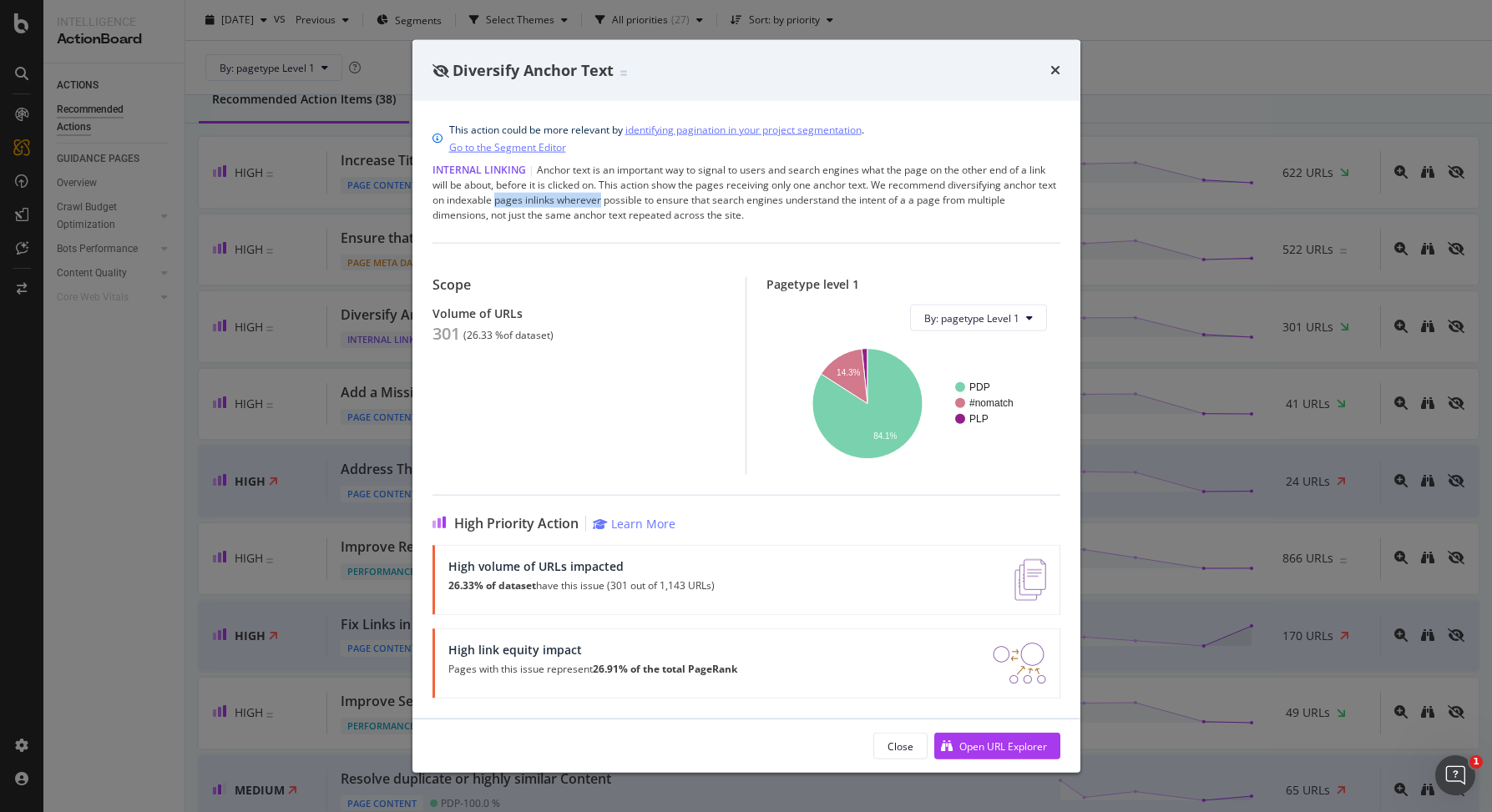
drag, startPoint x: 518, startPoint y: 203, endPoint x: 621, endPoint y: 203, distance: 103.0
click at [621, 203] on div "Internal Linking | Anchor text is an important way to signal to users and searc…" at bounding box center [746, 192] width 628 height 60
drag, startPoint x: 476, startPoint y: 201, endPoint x: 621, endPoint y: 201, distance: 145.0
click at [621, 201] on div "Internal Linking | Anchor text is an important way to signal to users and searc…" at bounding box center [746, 192] width 628 height 60
drag, startPoint x: 876, startPoint y: 190, endPoint x: 602, endPoint y: 199, distance: 274.1
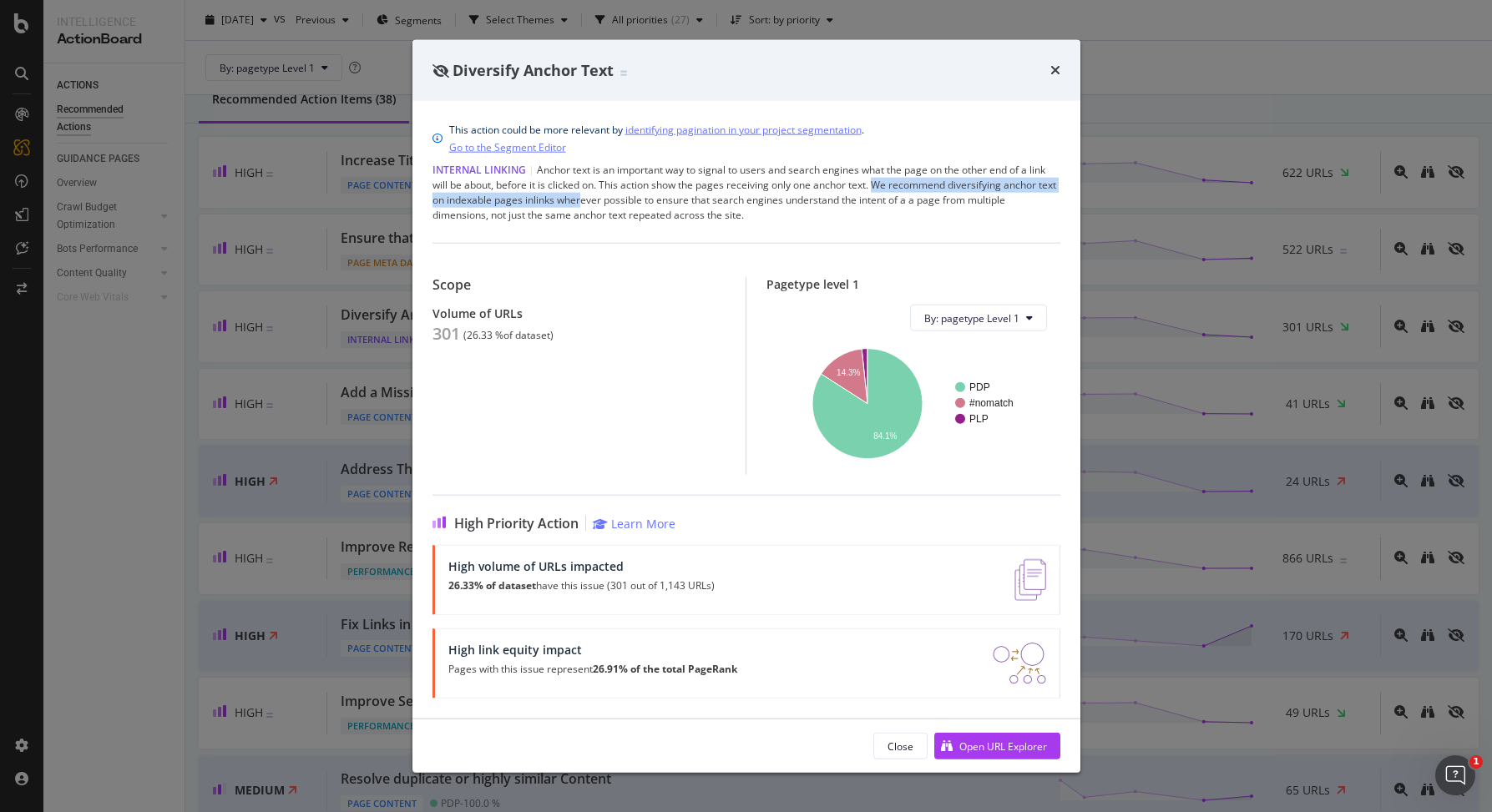
click at [602, 199] on div "Internal Linking | Anchor text is an important way to signal to users and searc…" at bounding box center [746, 192] width 628 height 60
click at [918, 192] on div "Internal Linking | Anchor text is an important way to signal to users and searc…" at bounding box center [746, 192] width 628 height 60
drag, startPoint x: 876, startPoint y: 184, endPoint x: 435, endPoint y: 199, distance: 441.3
click at [435, 199] on div "Internal Linking | Anchor text is an important way to signal to users and searc…" at bounding box center [746, 192] width 628 height 60
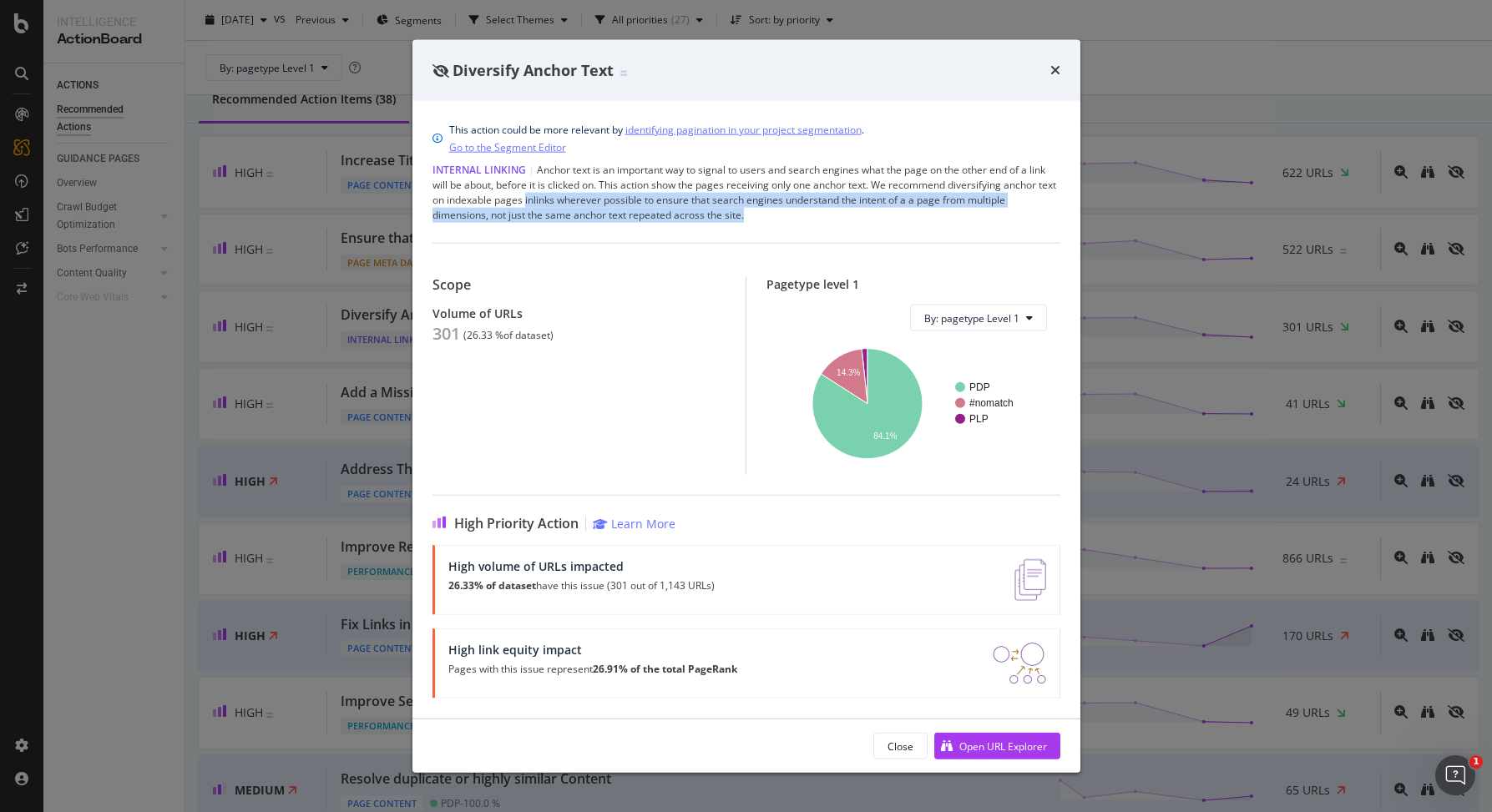
drag, startPoint x: 546, startPoint y: 203, endPoint x: 939, endPoint y: 211, distance: 393.1
click at [939, 211] on div "Internal Linking | Anchor text is an important way to signal to users and searc…" at bounding box center [746, 192] width 628 height 60
click at [924, 211] on div "Internal Linking | Anchor text is an important way to signal to users and searc…" at bounding box center [746, 192] width 628 height 60
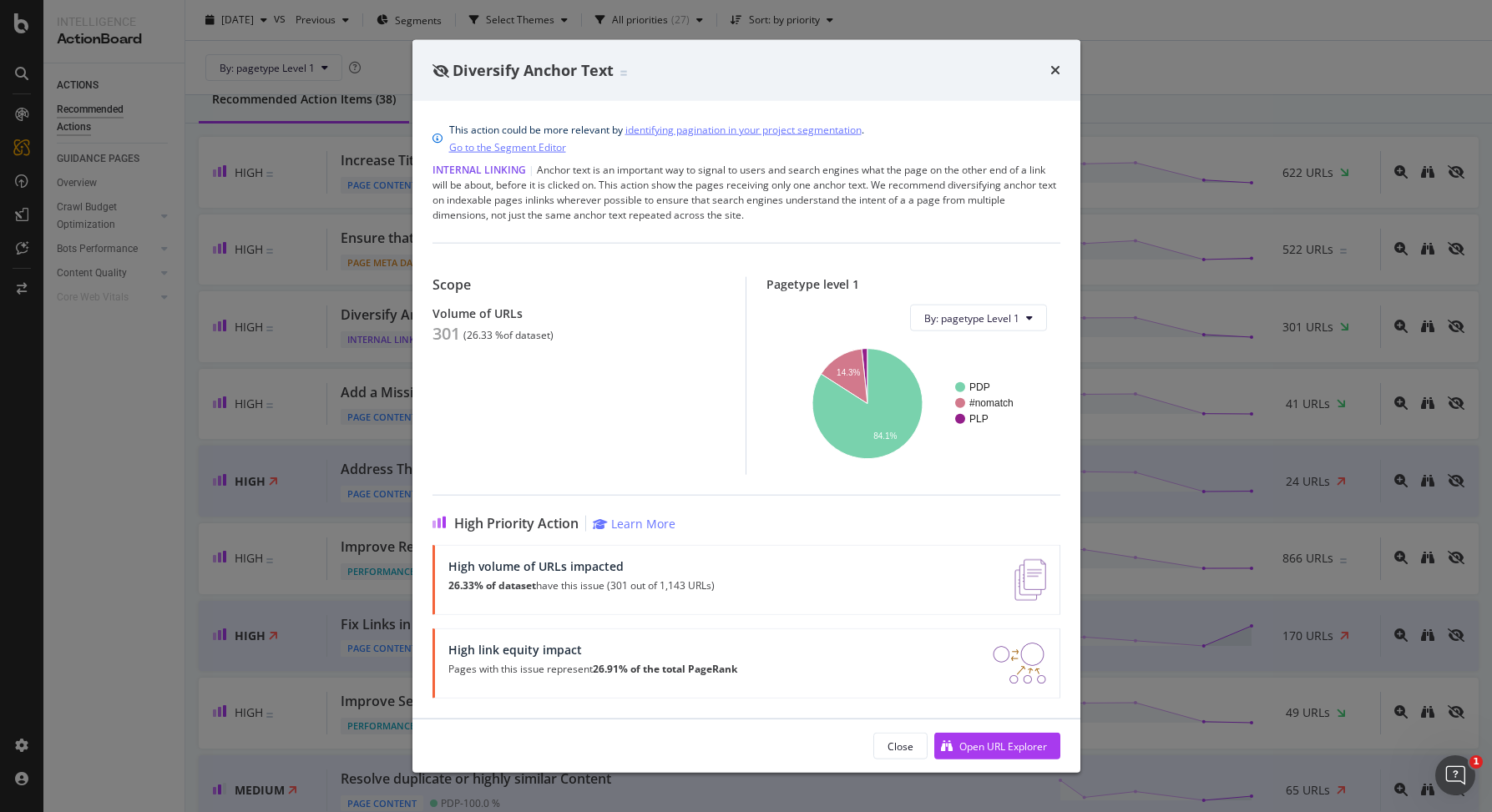
click at [751, 531] on div "High Priority Action Learn More" at bounding box center [746, 524] width 628 height 16
drag, startPoint x: 444, startPoint y: 585, endPoint x: 757, endPoint y: 590, distance: 313.0
click at [757, 590] on div "High volume of URLs impacted 26.33% of dataset have this issue (301 out of 1,14…" at bounding box center [746, 580] width 628 height 70
click at [768, 636] on div "High link equity impact Pages with this issue represent 26.91% of the total Pag…" at bounding box center [746, 663] width 628 height 70
click at [953, 743] on div "Open URL Explorer" at bounding box center [991, 745] width 112 height 25
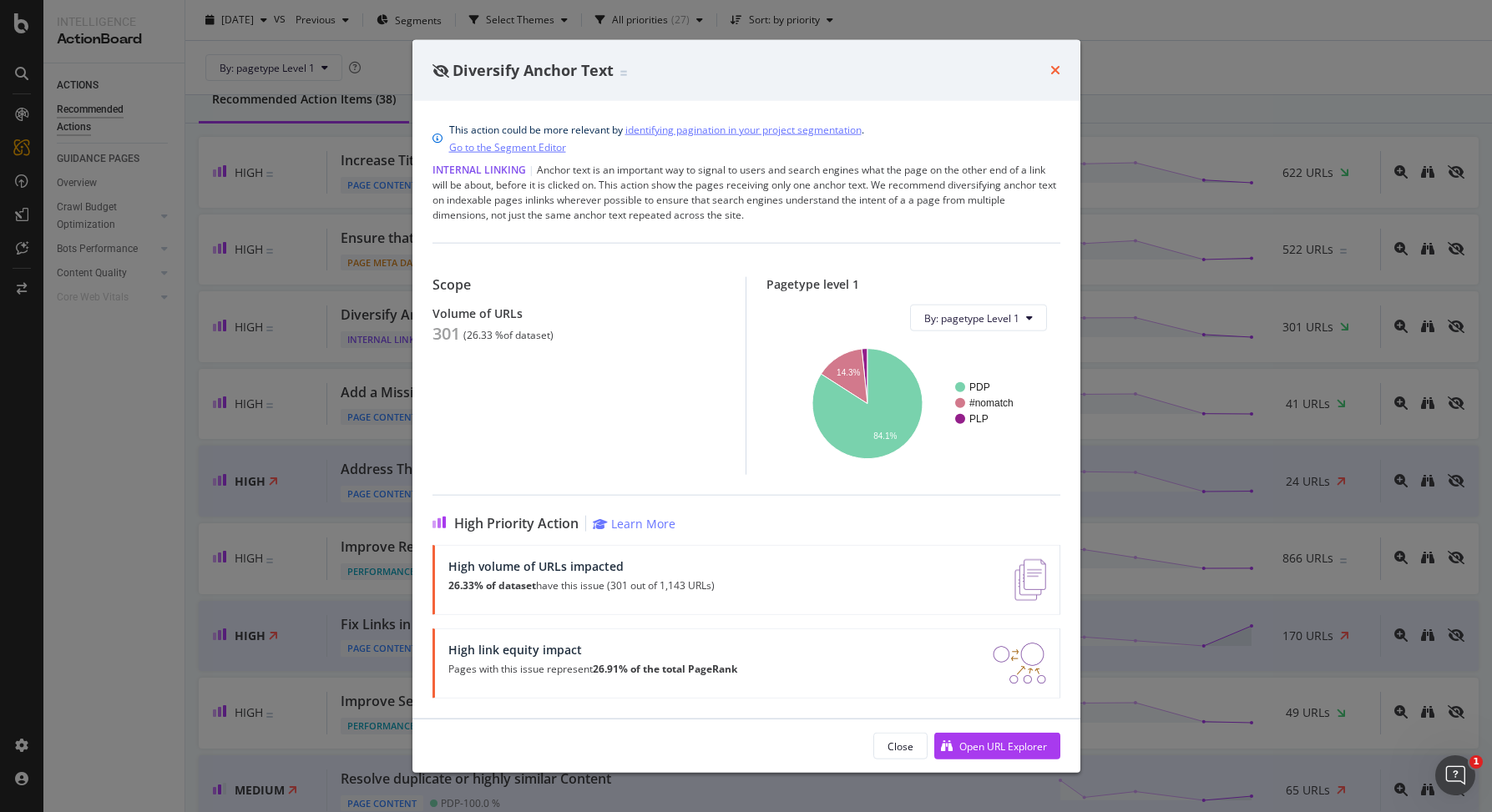
click at [1058, 69] on icon "times" at bounding box center [1056, 70] width 10 height 14
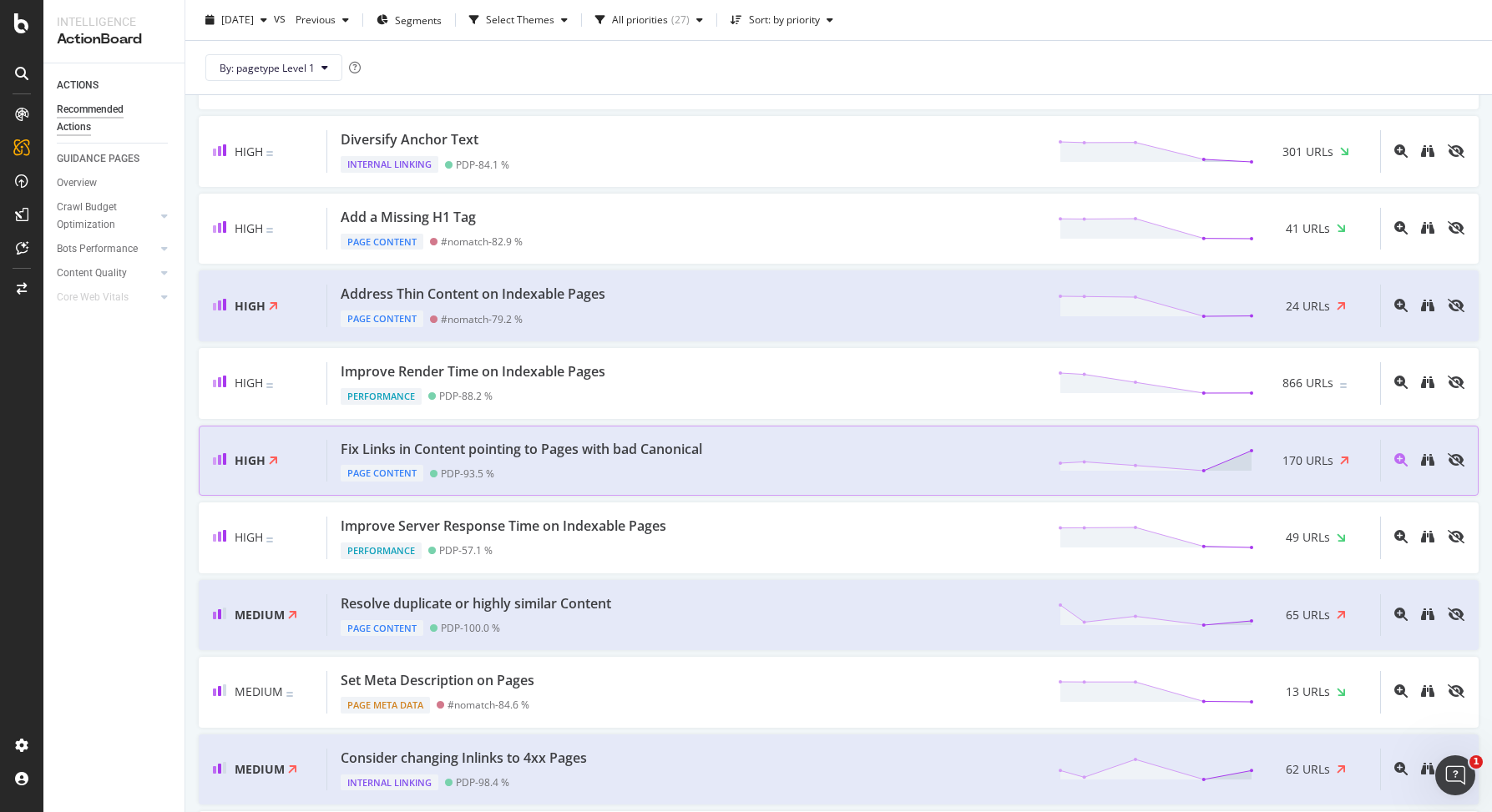
scroll to position [339, 0]
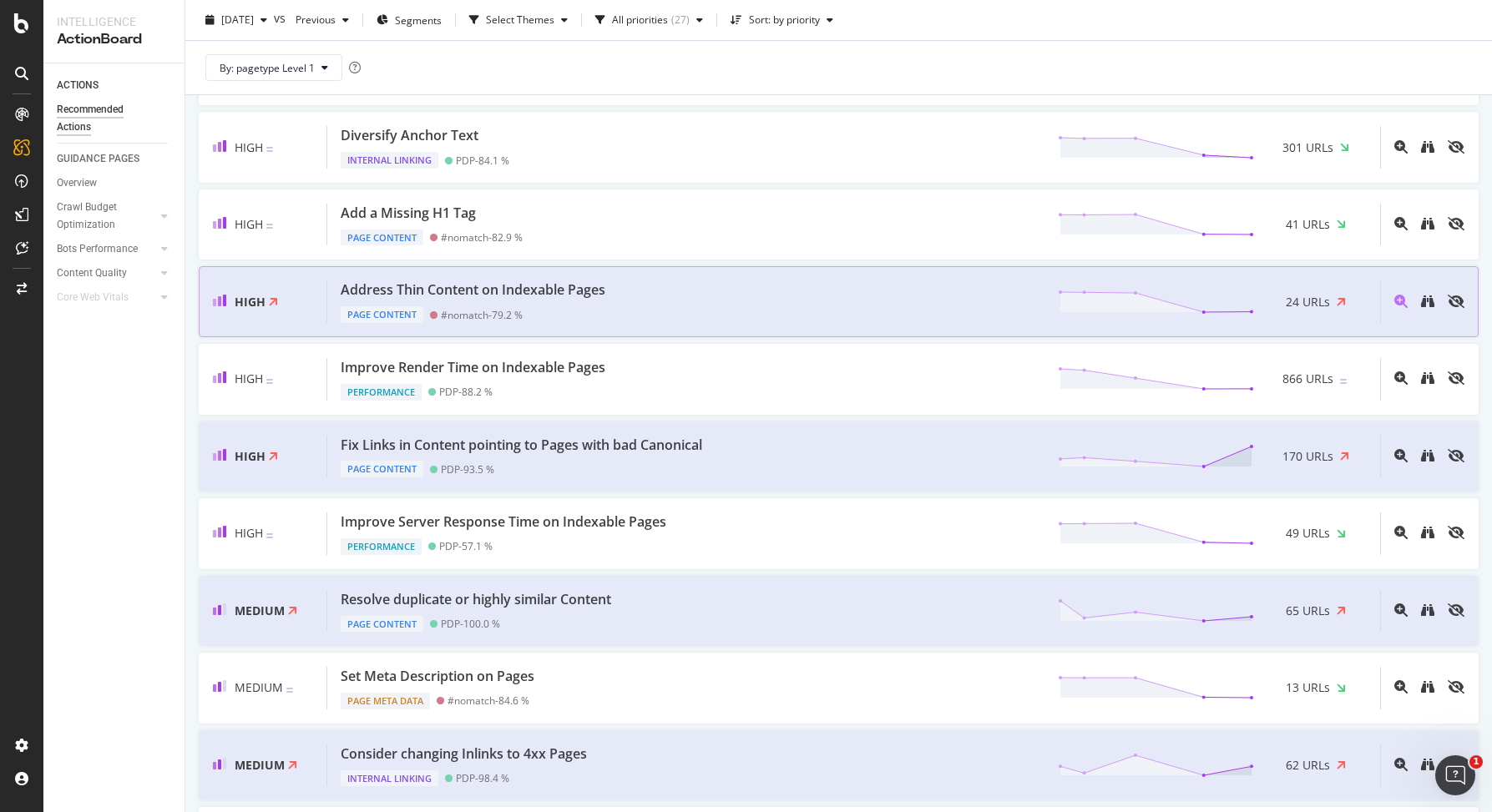
click at [748, 308] on div "Address Thin Content on Indexable Pages Page Content #nomatch - 79.2 % 24 URLs" at bounding box center [853, 301] width 1053 height 42
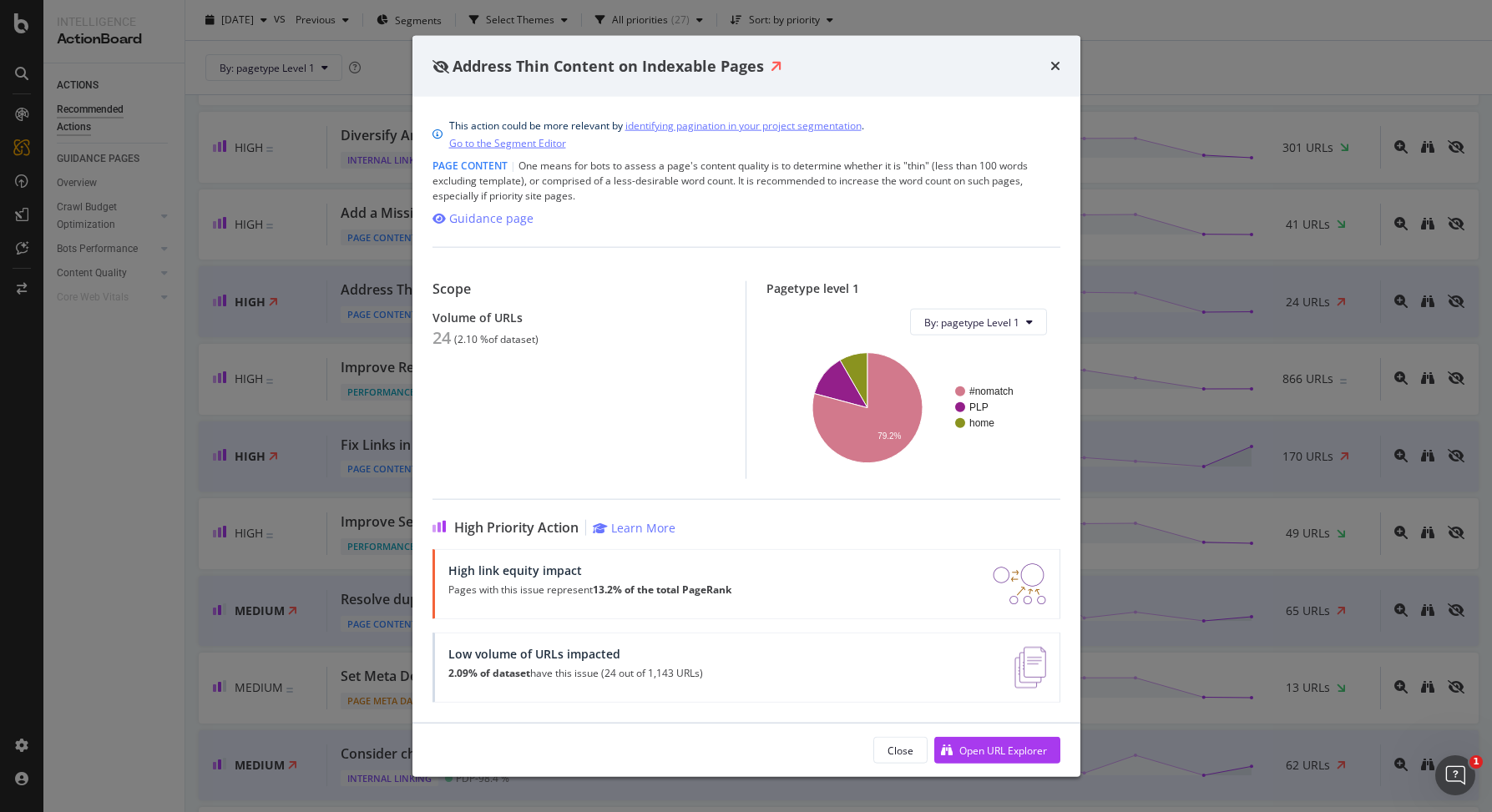
click at [448, 340] on div "24" at bounding box center [441, 338] width 19 height 20
click at [501, 340] on div "( 2.10 % of dataset )" at bounding box center [496, 340] width 85 height 12
click at [702, 629] on div "High link equity impact Pages with this issue represent 13.2% of the total Page…" at bounding box center [746, 626] width 628 height 154
click at [899, 757] on div "Close" at bounding box center [900, 751] width 26 height 24
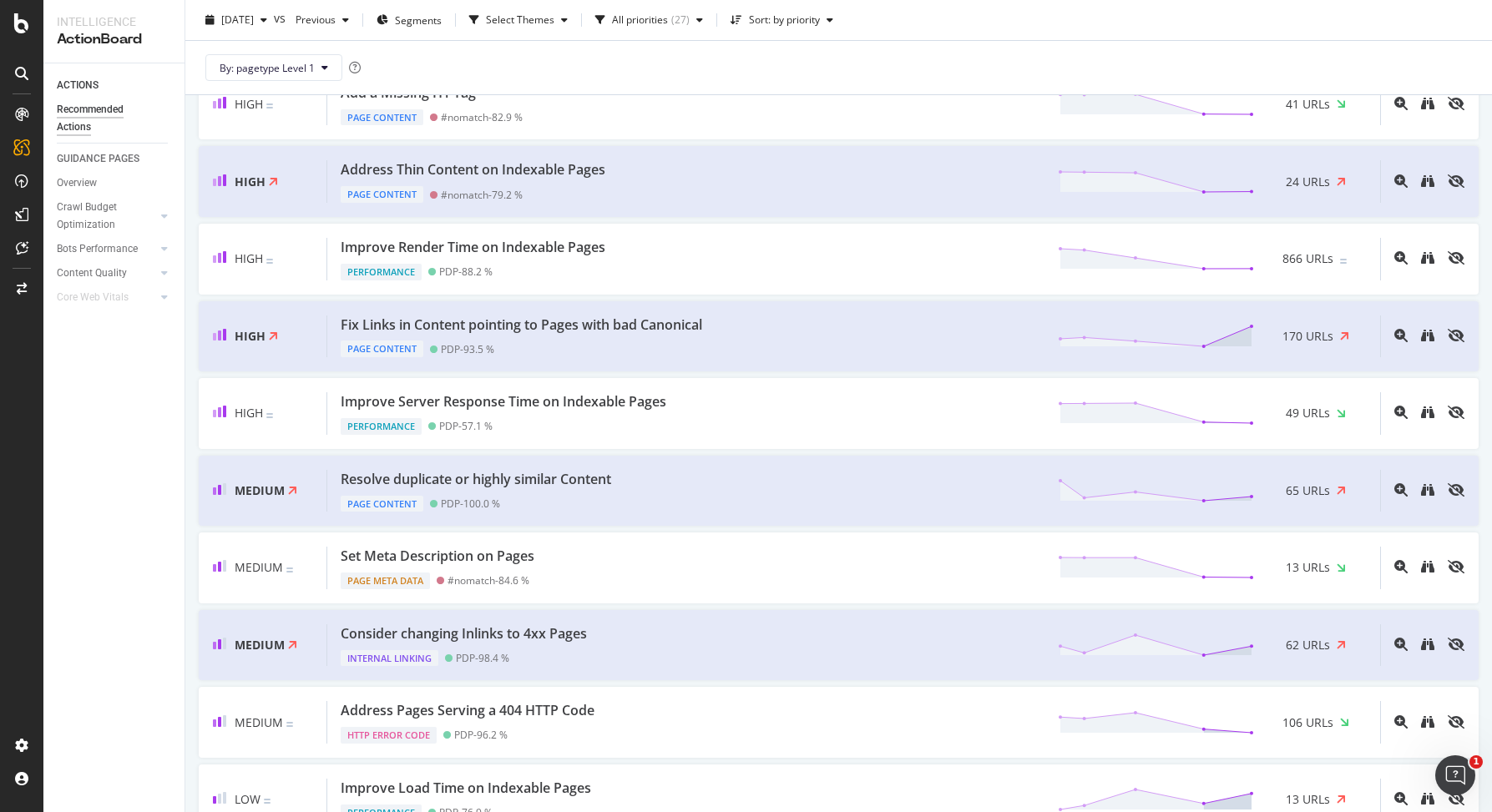
scroll to position [468, 0]
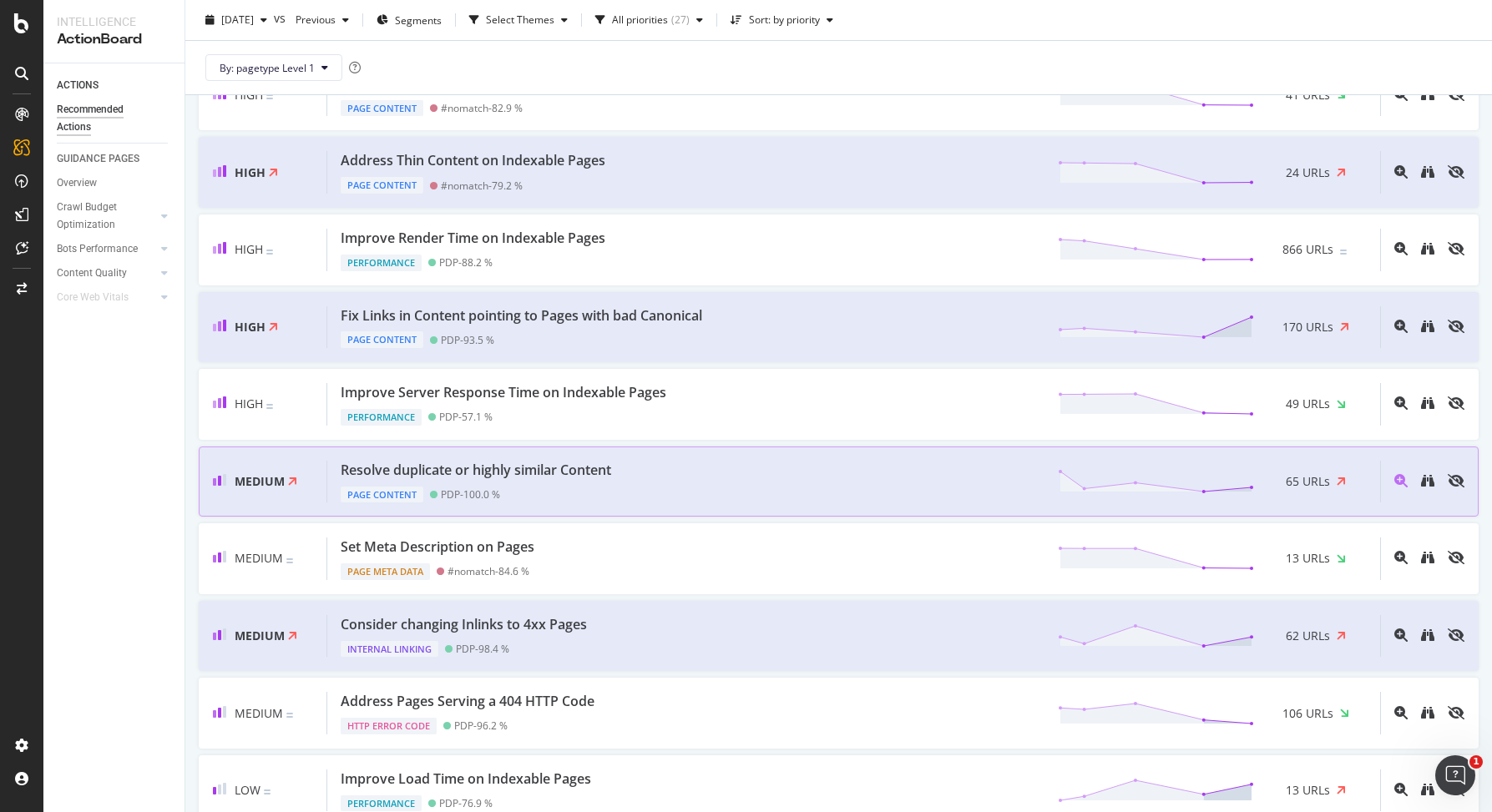
click at [530, 466] on div "Resolve duplicate or highly similar Content" at bounding box center [476, 470] width 271 height 20
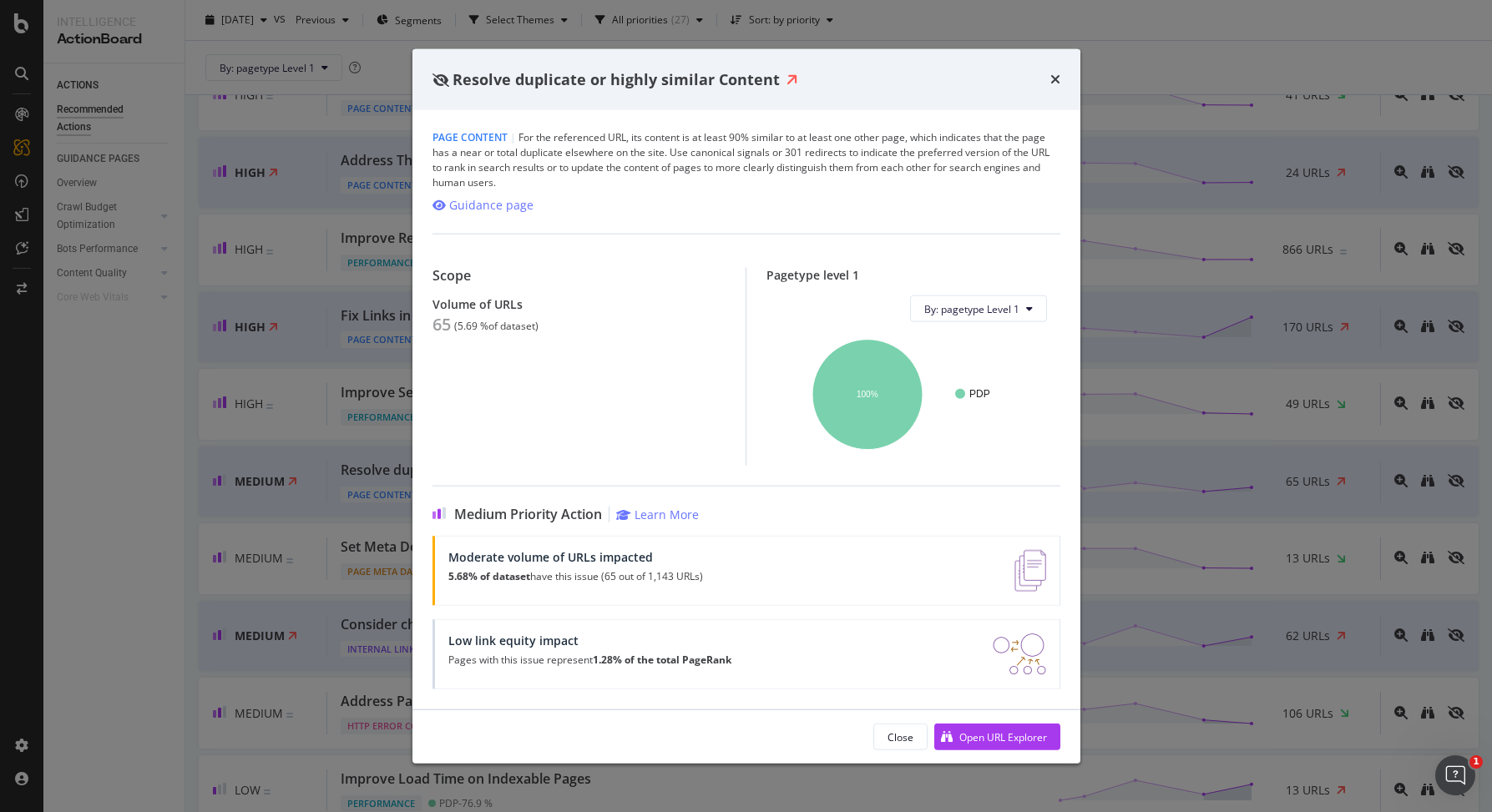
click at [496, 329] on div "( 5.69 % of dataset )" at bounding box center [496, 327] width 85 height 12
click at [592, 684] on div "Low link equity impact Pages with this issue represent 1.28% of the total PageR…" at bounding box center [746, 654] width 628 height 70
click at [609, 655] on strong "1.28% of the total PageRank" at bounding box center [662, 659] width 139 height 14
click at [581, 567] on div "Moderate volume of URLs impacted 5.68% of dataset have this issue (65 out of 1,…" at bounding box center [575, 571] width 255 height 41
click at [1060, 81] on icon "times" at bounding box center [1056, 80] width 10 height 14
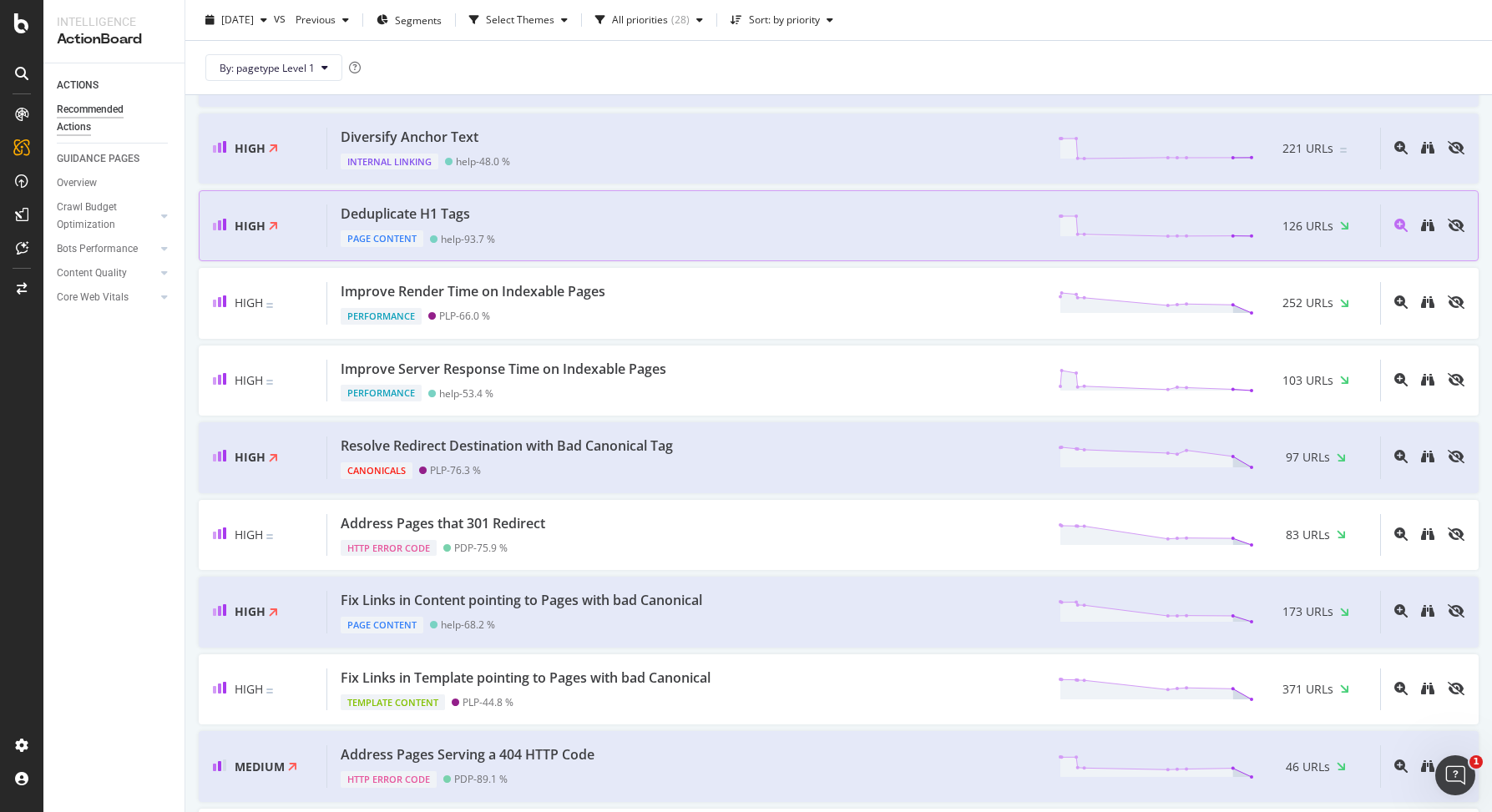
scroll to position [318, 0]
